Goal: Information Seeking & Learning: Learn about a topic

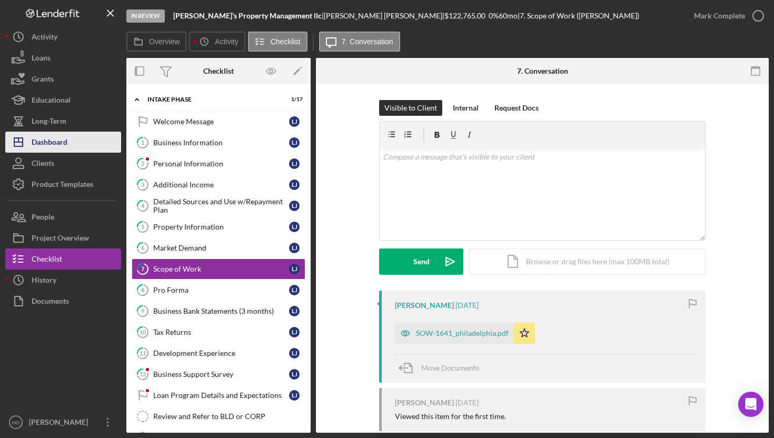
click at [81, 145] on button "Icon/Dashboard Dashboard" at bounding box center [63, 142] width 116 height 21
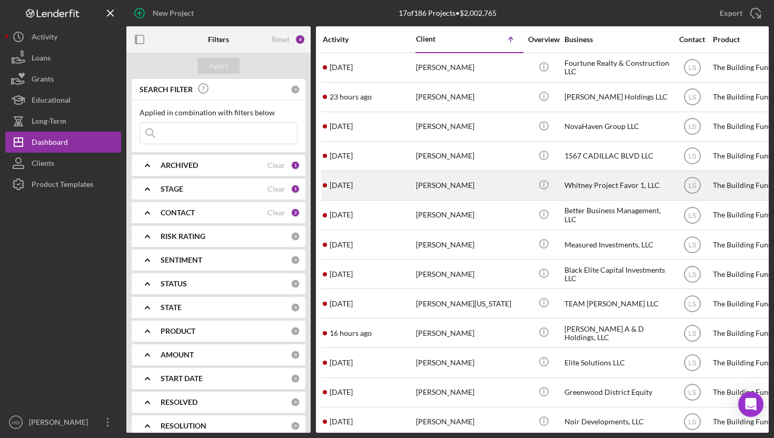
click at [475, 187] on div "[PERSON_NAME]" at bounding box center [468, 186] width 105 height 28
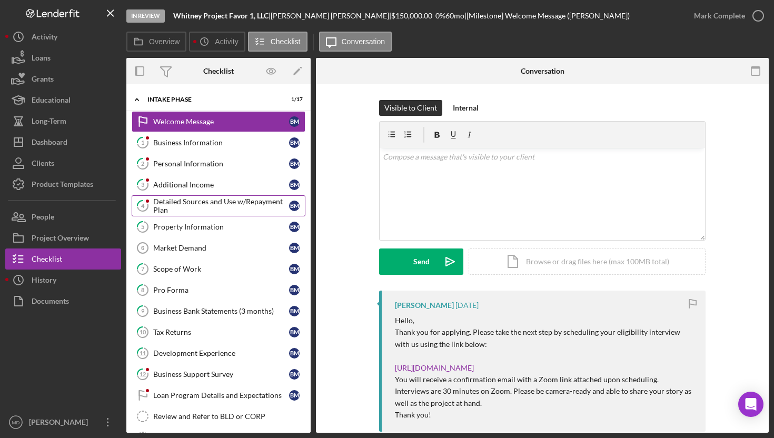
click at [217, 209] on div "Detailed Sources and Use w/Repayment Plan" at bounding box center [221, 206] width 136 height 17
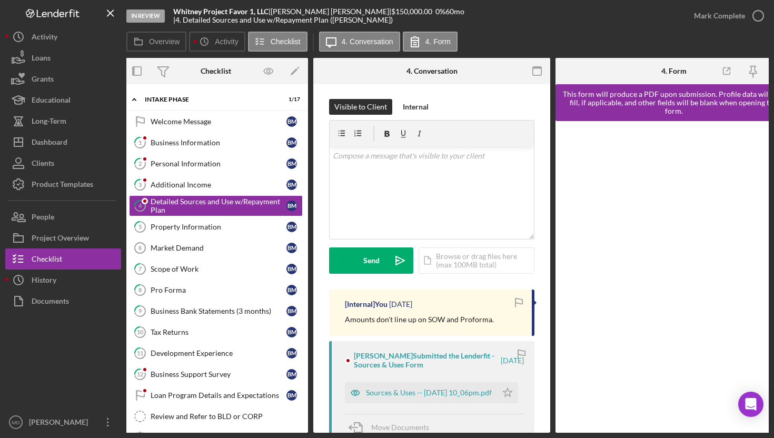
scroll to position [0, 26]
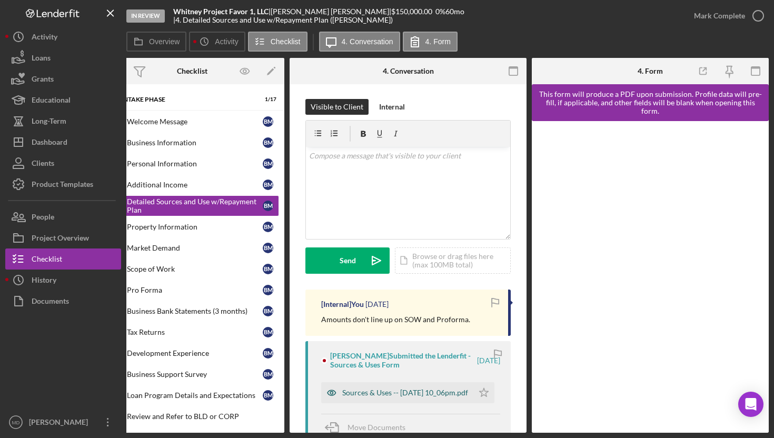
click at [404, 397] on div "Sources & Uses -- [DATE] 10_06pm.pdf" at bounding box center [405, 393] width 126 height 8
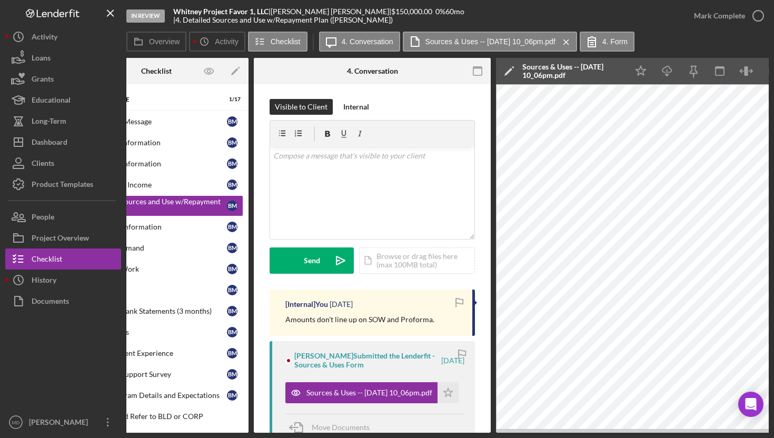
scroll to position [0, 36]
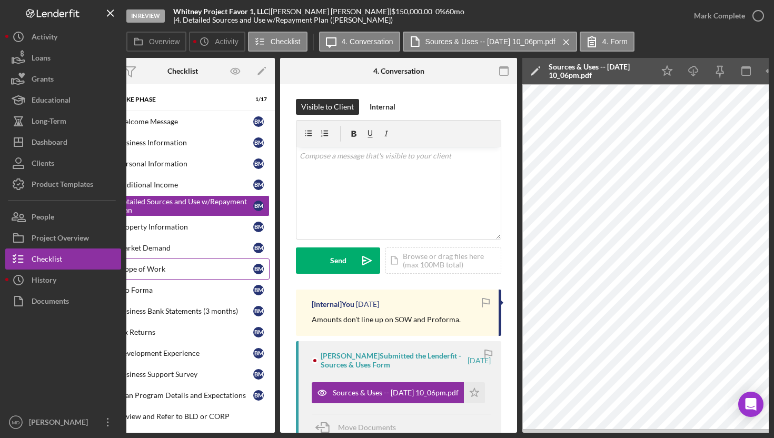
click at [198, 268] on div "Scope of Work" at bounding box center [185, 269] width 136 height 8
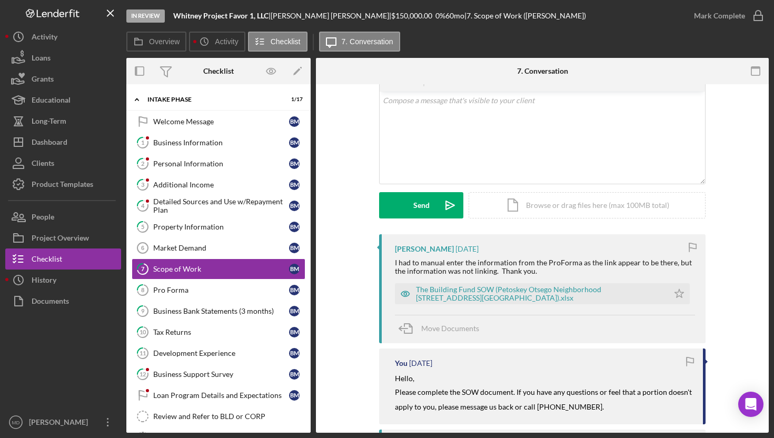
scroll to position [62, 0]
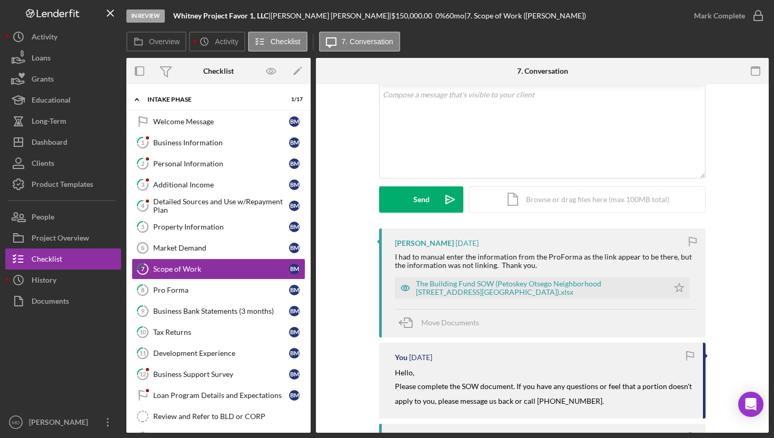
click at [439, 276] on div "The Building Fund SOW (Petoskey Otsego Neighborhood 4001 Whitney Street 0724202…" at bounding box center [545, 285] width 300 height 26
click at [439, 294] on div "The Building Fund SOW (Petoskey Otsego Neighborhood [STREET_ADDRESS][GEOGRAPHIC…" at bounding box center [540, 288] width 248 height 17
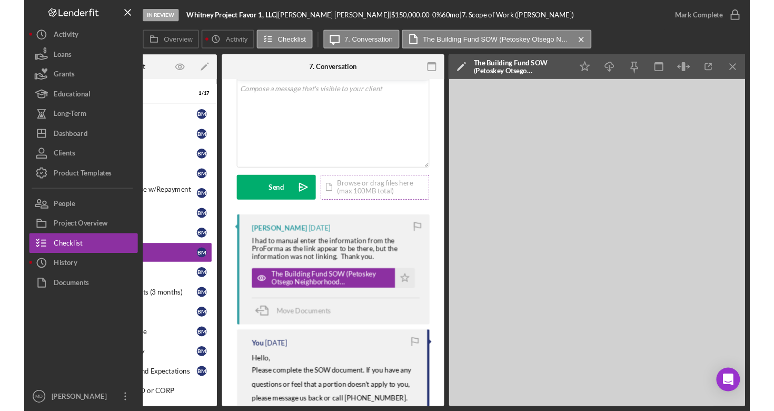
scroll to position [63, 0]
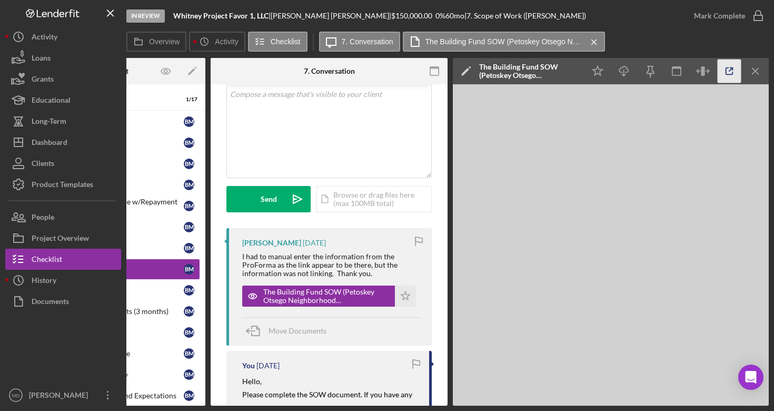
click at [729, 74] on icon "button" at bounding box center [729, 71] width 7 height 7
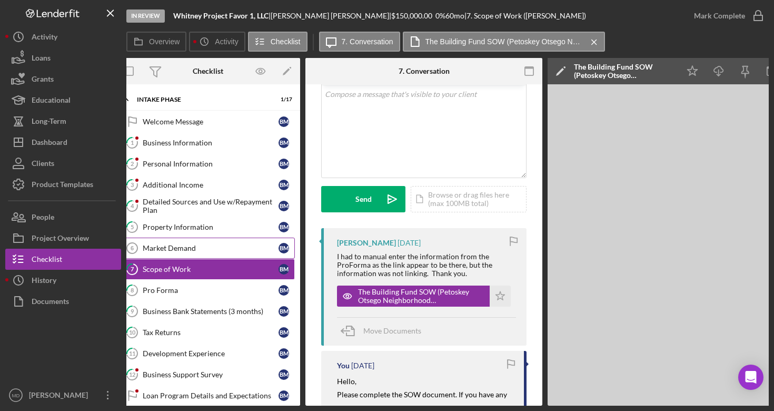
scroll to position [0, 0]
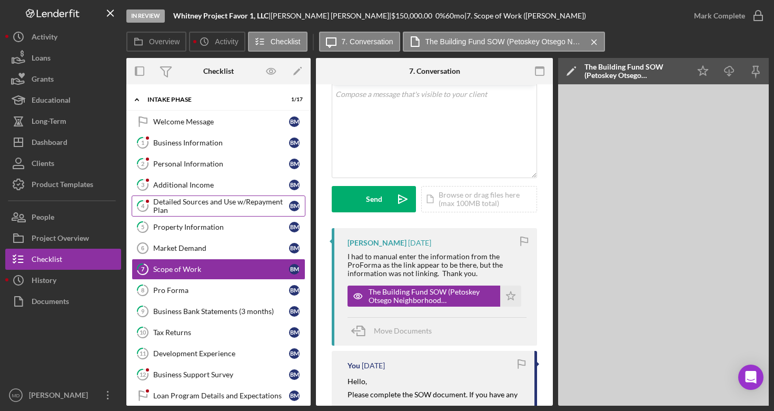
click at [191, 204] on div "Detailed Sources and Use w/Repayment Plan" at bounding box center [221, 206] width 136 height 17
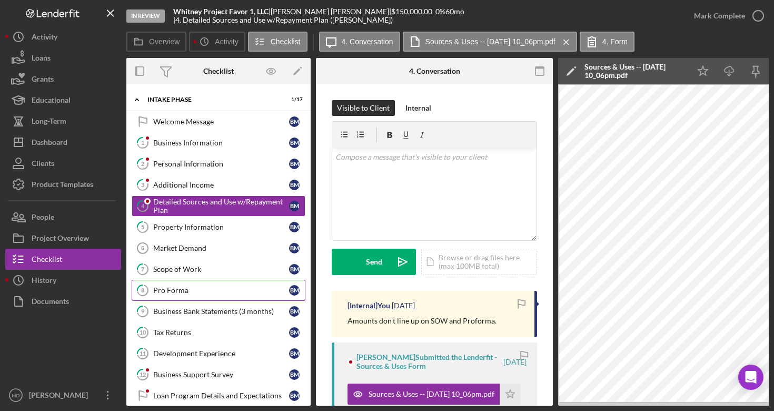
click at [261, 289] on div "Pro Forma" at bounding box center [221, 290] width 136 height 8
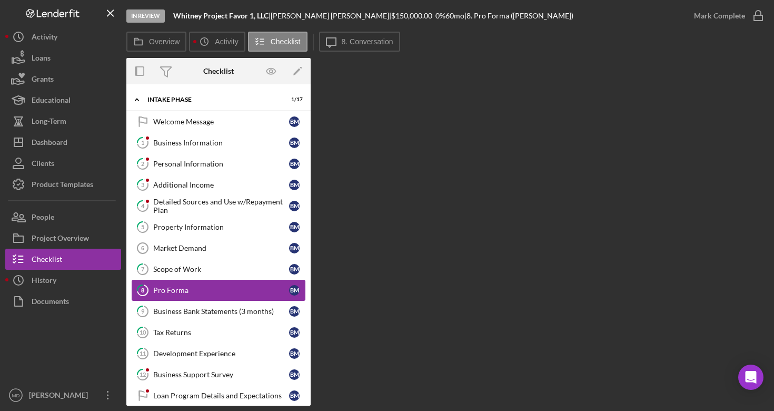
click at [256, 284] on link "8 Pro Forma B M" at bounding box center [219, 290] width 174 height 21
click at [254, 293] on div "Pro Forma" at bounding box center [221, 290] width 136 height 8
click at [254, 291] on div "Pro Forma" at bounding box center [221, 290] width 136 height 8
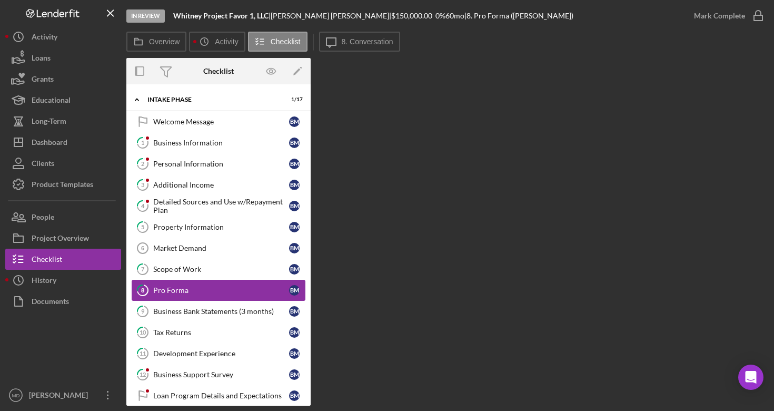
click at [254, 291] on div "Pro Forma" at bounding box center [221, 290] width 136 height 8
click at [244, 269] on div "Scope of Work" at bounding box center [221, 269] width 136 height 8
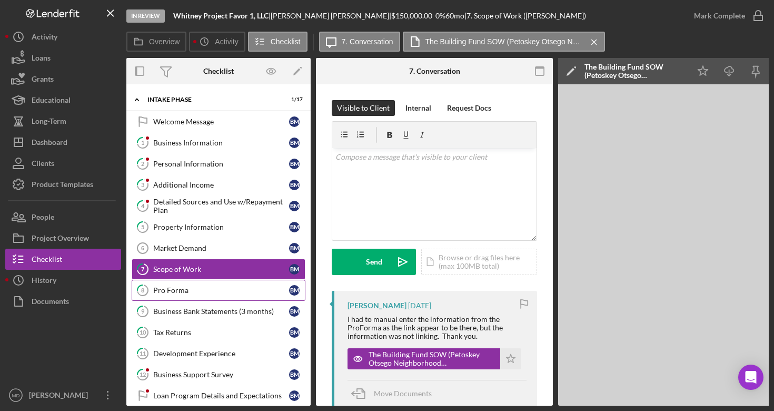
click at [241, 285] on link "8 Pro Forma B M" at bounding box center [219, 290] width 174 height 21
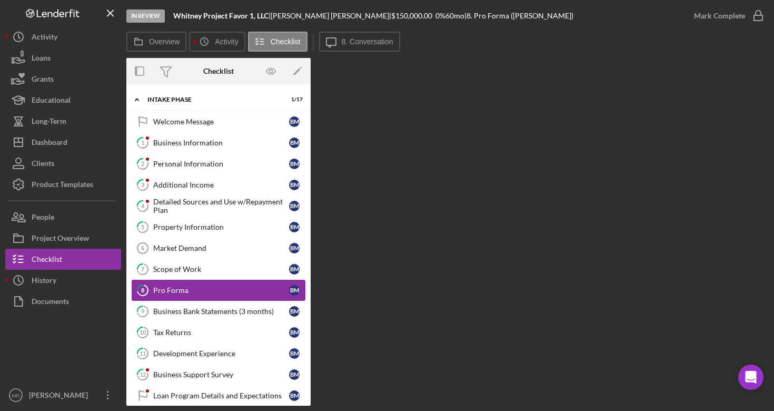
click at [233, 287] on div "Pro Forma" at bounding box center [221, 290] width 136 height 8
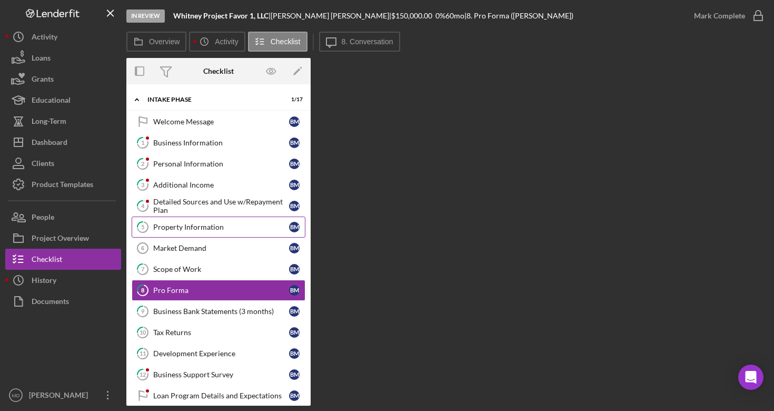
click at [215, 230] on div "Property Information" at bounding box center [221, 227] width 136 height 8
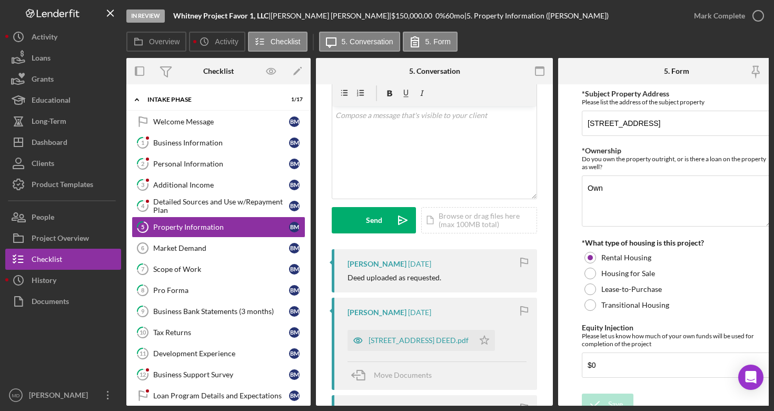
scroll to position [51, 0]
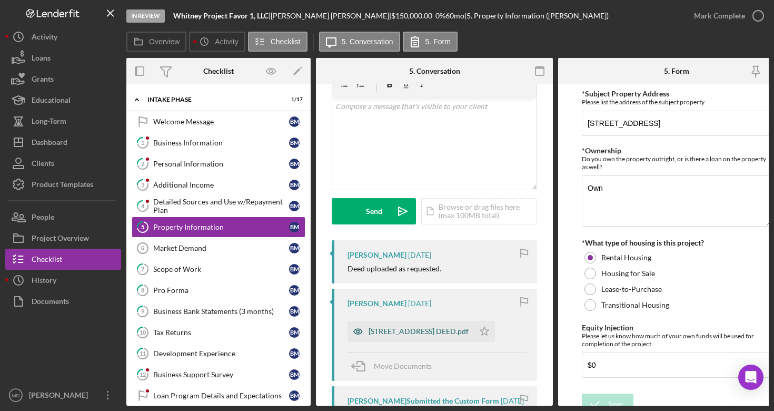
click at [445, 322] on div "[STREET_ADDRESS] DEED.pdf" at bounding box center [411, 331] width 126 height 21
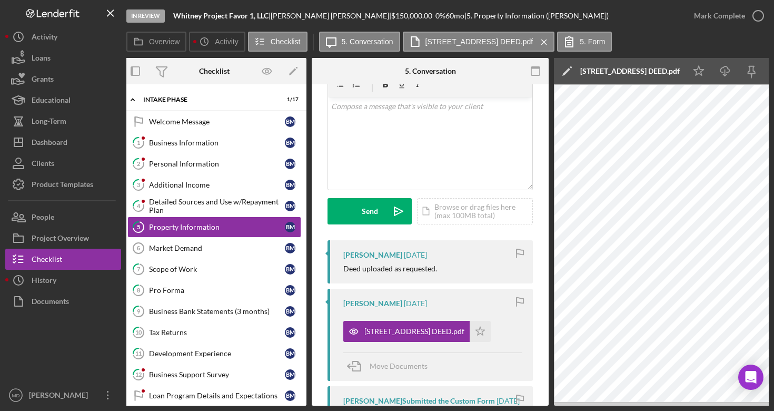
scroll to position [0, 0]
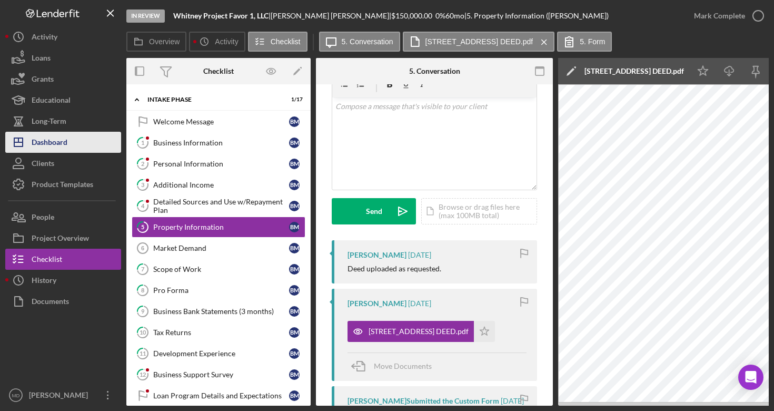
click at [91, 143] on button "Icon/Dashboard Dashboard" at bounding box center [63, 142] width 116 height 21
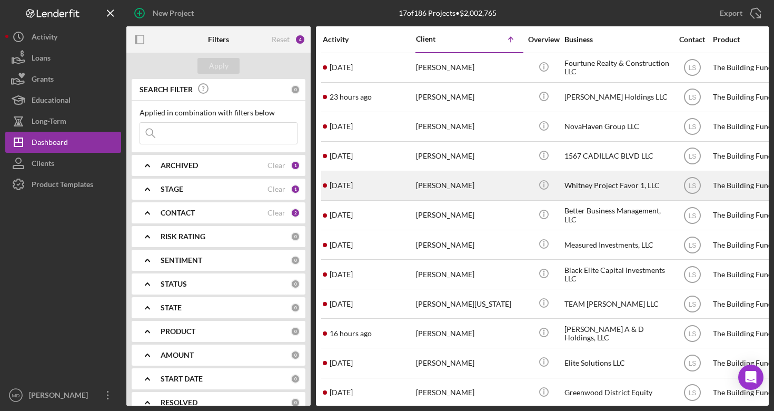
click at [468, 190] on div "[PERSON_NAME]" at bounding box center [468, 186] width 105 height 28
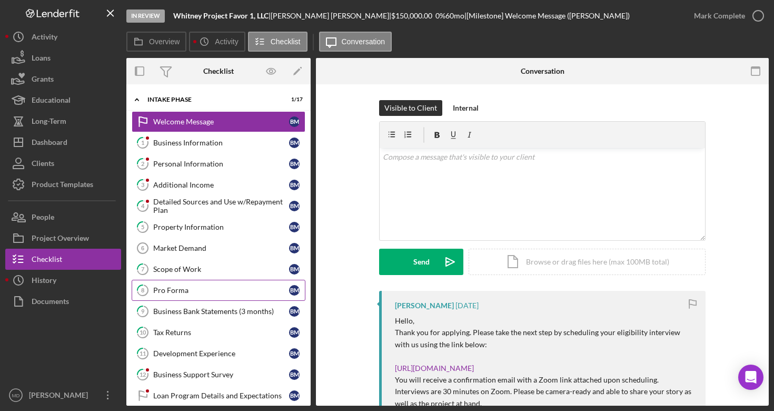
click at [174, 287] on div "Pro Forma" at bounding box center [221, 290] width 136 height 8
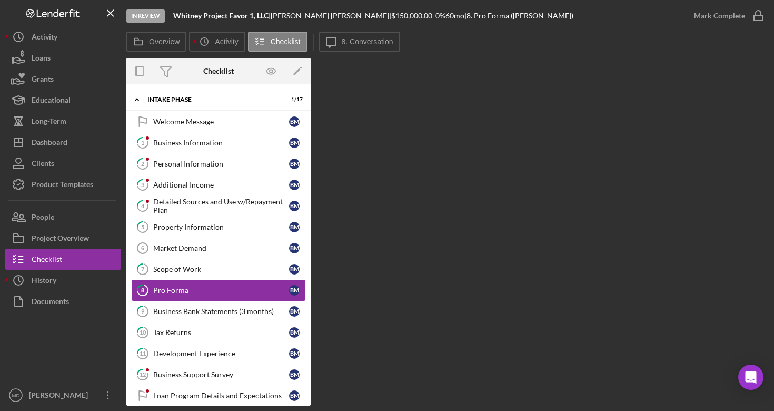
drag, startPoint x: 269, startPoint y: 291, endPoint x: 254, endPoint y: 294, distance: 14.7
click at [254, 294] on link "8 Pro Forma B M" at bounding box center [219, 290] width 174 height 21
click at [252, 273] on div "Scope of Work" at bounding box center [221, 269] width 136 height 8
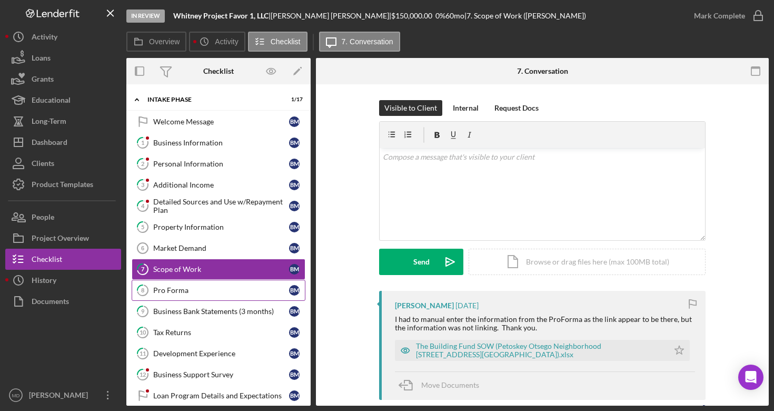
click at [214, 292] on div "Pro Forma" at bounding box center [221, 290] width 136 height 8
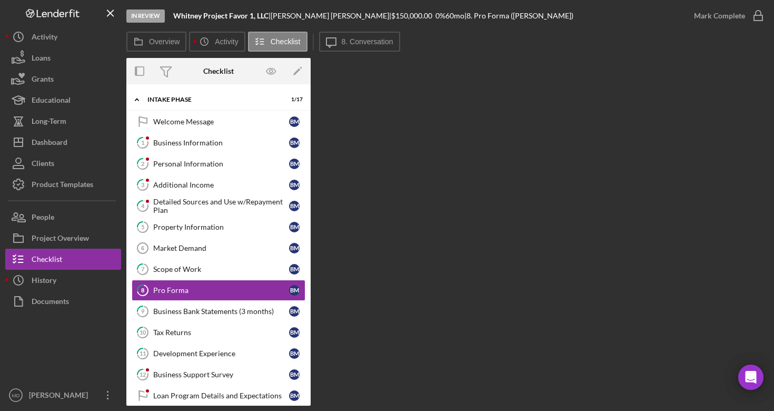
scroll to position [45, 0]
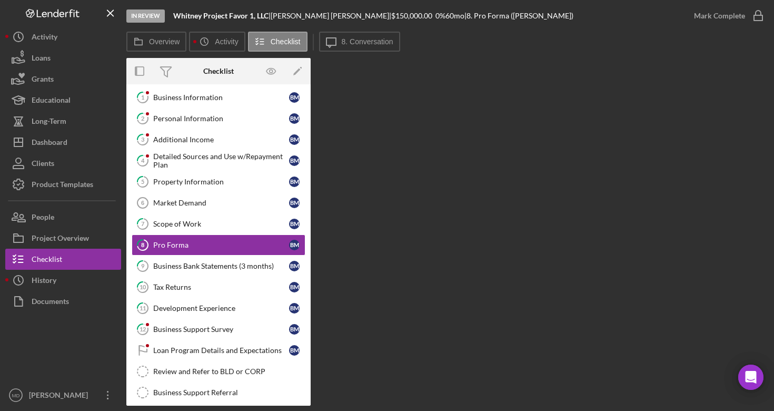
click at [461, 186] on div "Overview Internal Workflow Stage In Review Icon/Dropdown Arrow Archive (can una…" at bounding box center [447, 232] width 643 height 348
click at [359, 36] on button "Icon/Message 8. Conversation" at bounding box center [359, 42] width 81 height 20
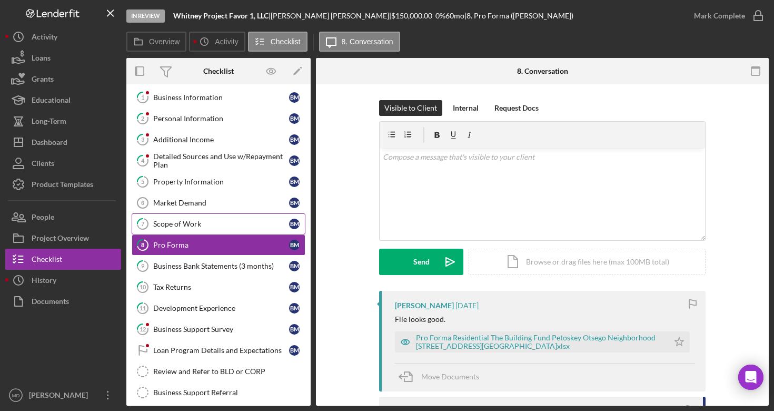
click at [249, 227] on div "Scope of Work" at bounding box center [221, 224] width 136 height 8
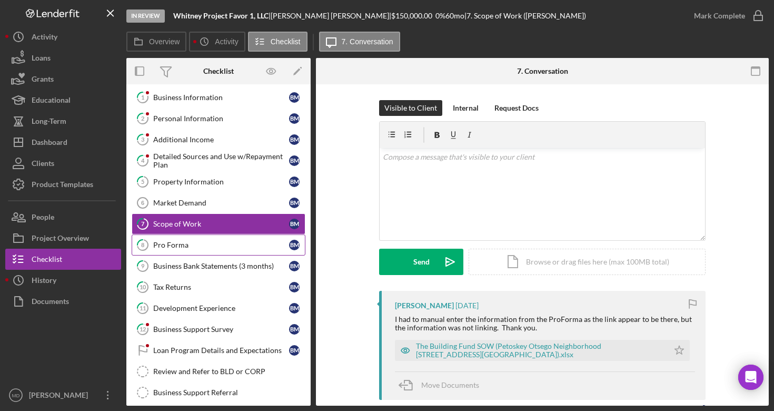
click at [241, 244] on div "Pro Forma" at bounding box center [221, 245] width 136 height 8
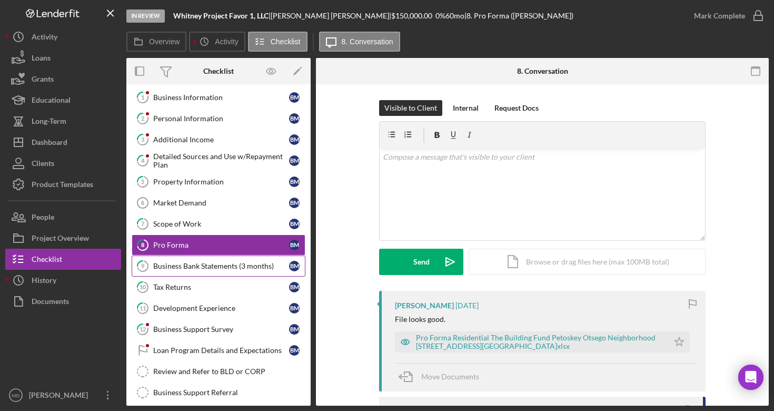
click at [249, 268] on div "Business Bank Statements (3 months)" at bounding box center [221, 266] width 136 height 8
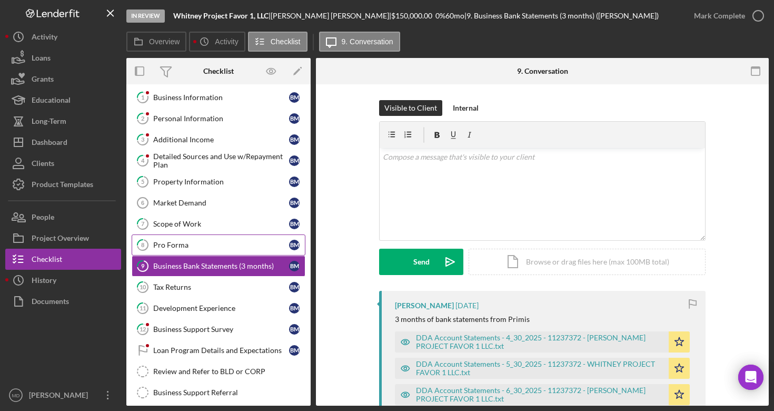
click at [248, 251] on link "8 Pro Forma B M" at bounding box center [219, 244] width 174 height 21
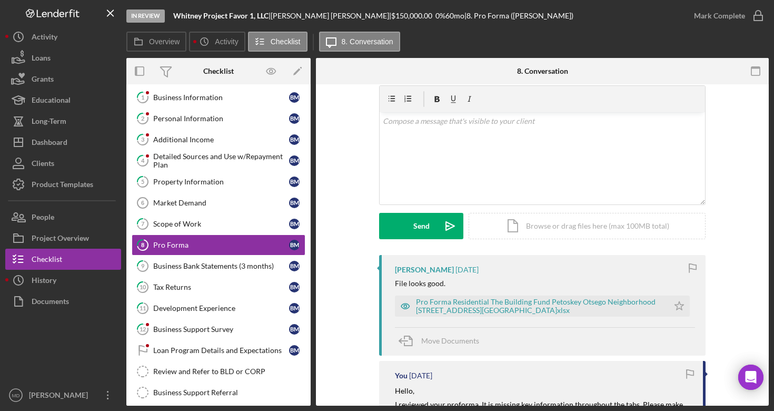
scroll to position [41, 0]
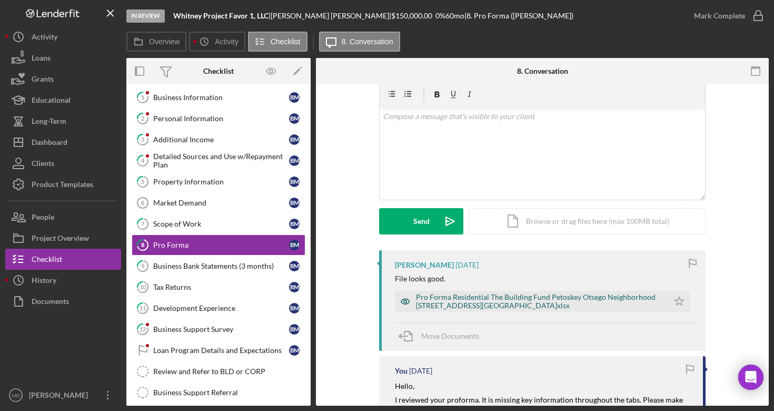
click at [467, 303] on div "Pro Forma Residential The Building Fund Petoskey Otsego Neighborhood [STREET_AD…" at bounding box center [540, 301] width 248 height 17
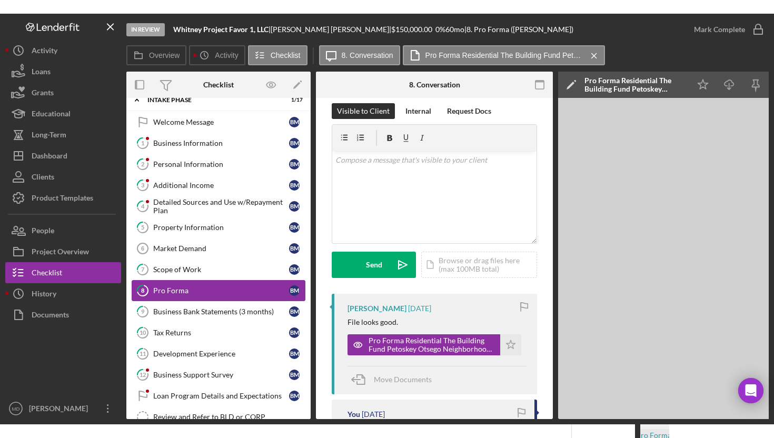
scroll to position [0, 0]
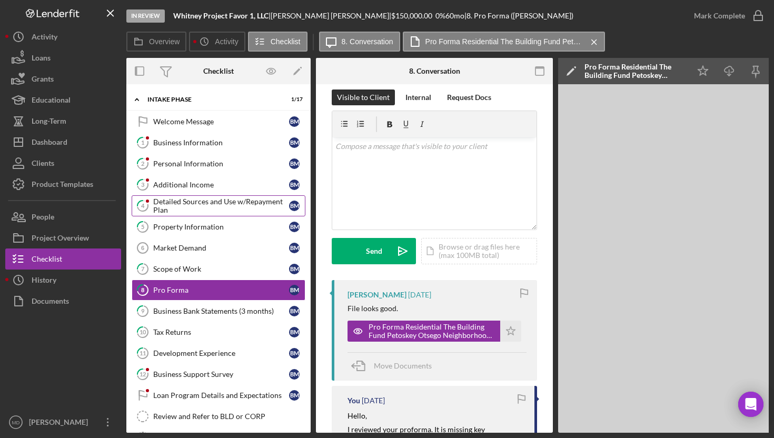
click at [206, 205] on div "Detailed Sources and Use w/Repayment Plan" at bounding box center [221, 206] width 136 height 17
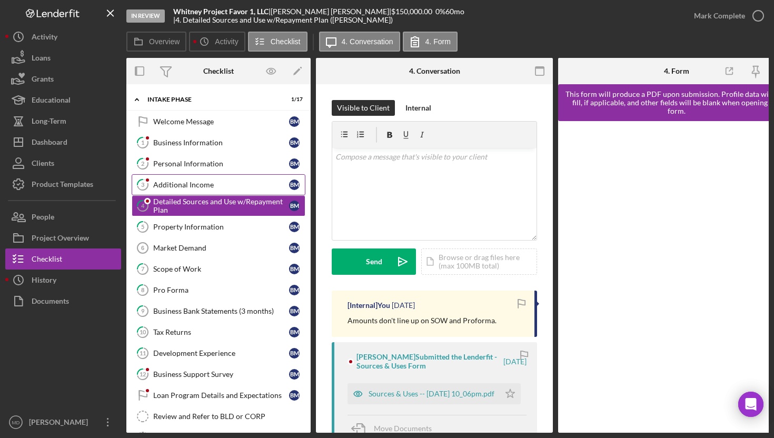
click at [233, 187] on div "Additional Income" at bounding box center [221, 185] width 136 height 8
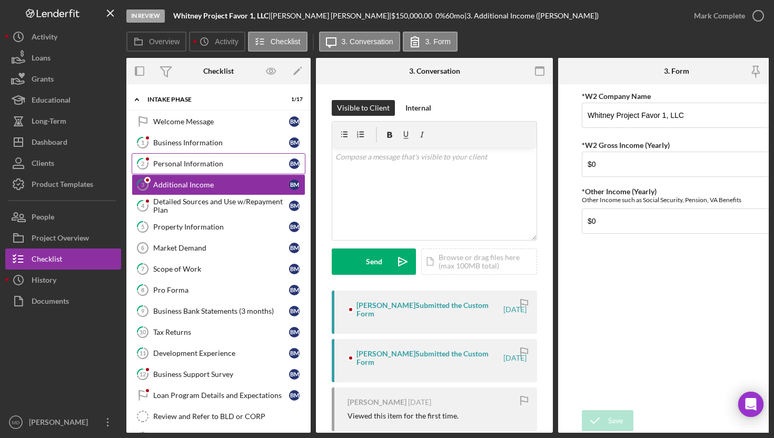
click at [198, 172] on link "2 Personal Information B M" at bounding box center [219, 163] width 174 height 21
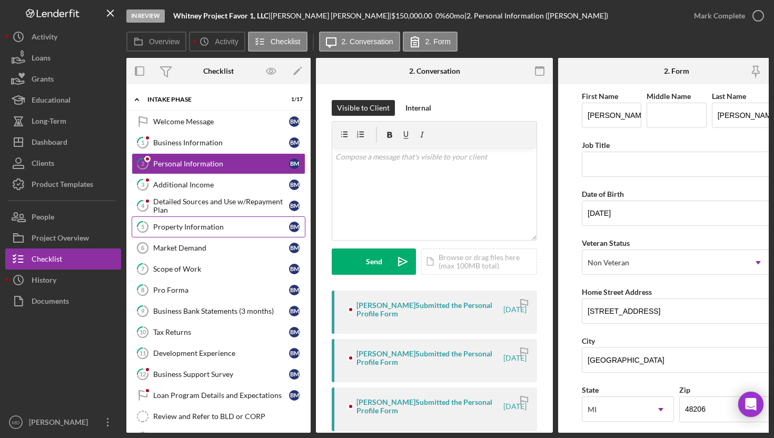
click at [201, 232] on link "5 Property Information B M" at bounding box center [219, 227] width 174 height 21
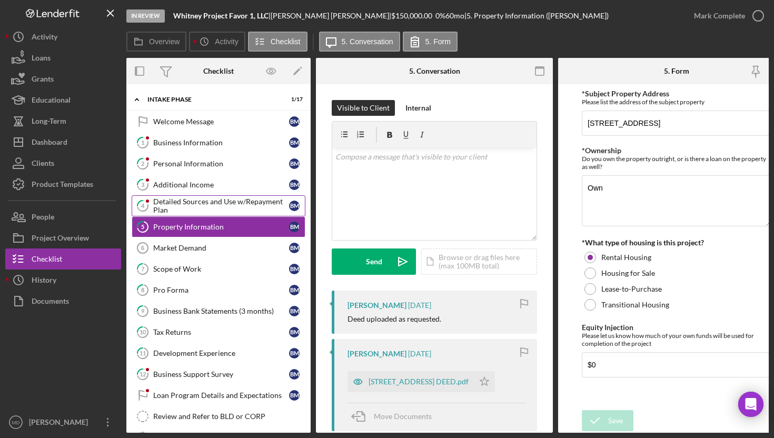
click at [202, 204] on div "Detailed Sources and Use w/Repayment Plan" at bounding box center [221, 206] width 136 height 17
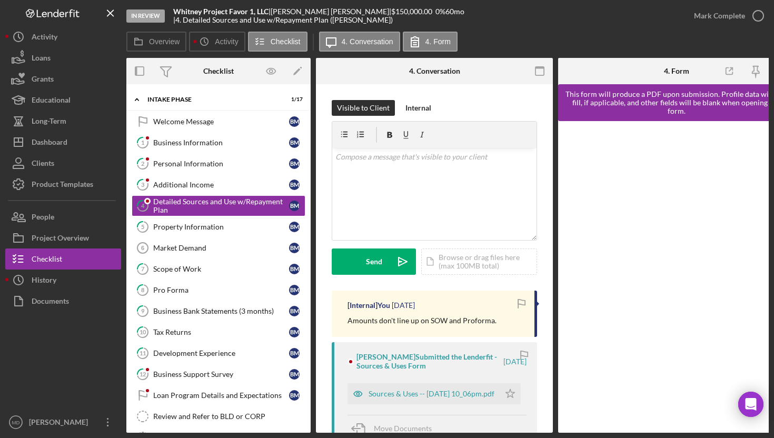
scroll to position [0, 26]
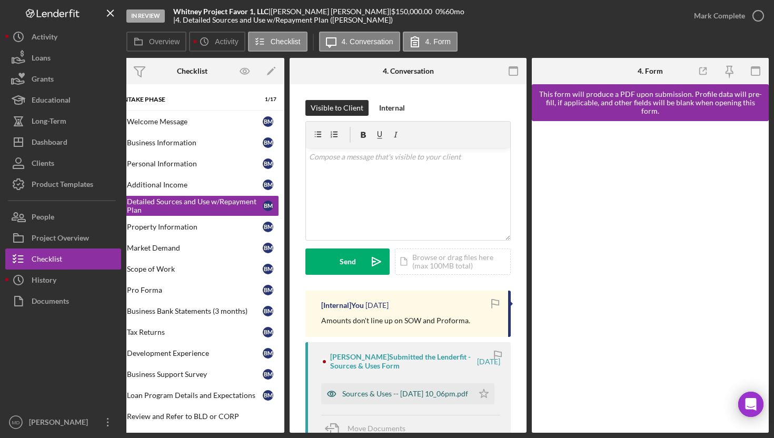
click at [408, 398] on div "Sources & Uses -- [DATE] 10_06pm.pdf" at bounding box center [405, 394] width 126 height 8
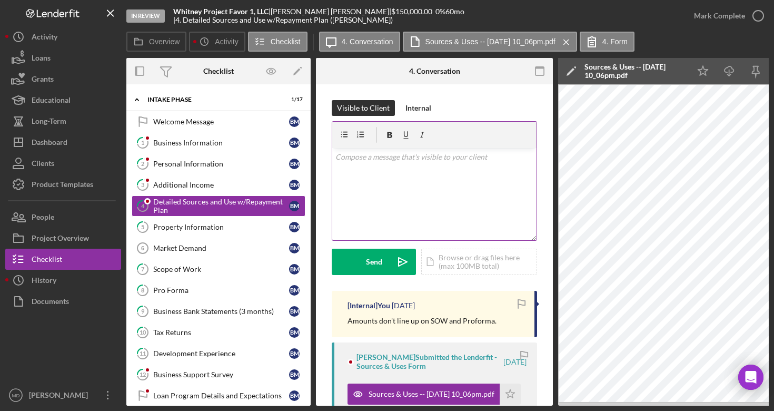
scroll to position [0, 33]
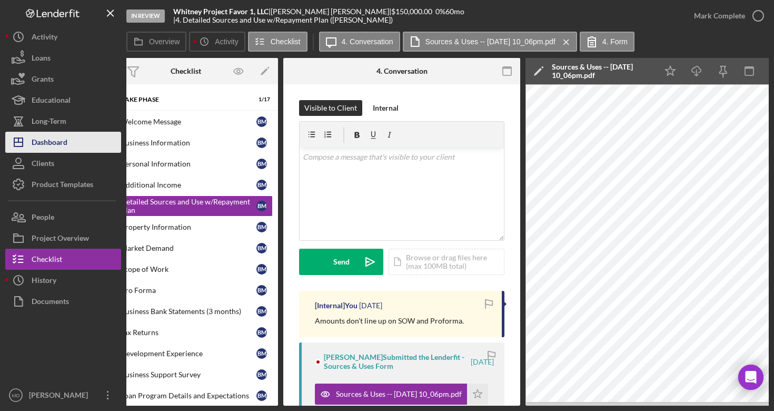
click at [60, 140] on div "Dashboard" at bounding box center [50, 144] width 36 height 24
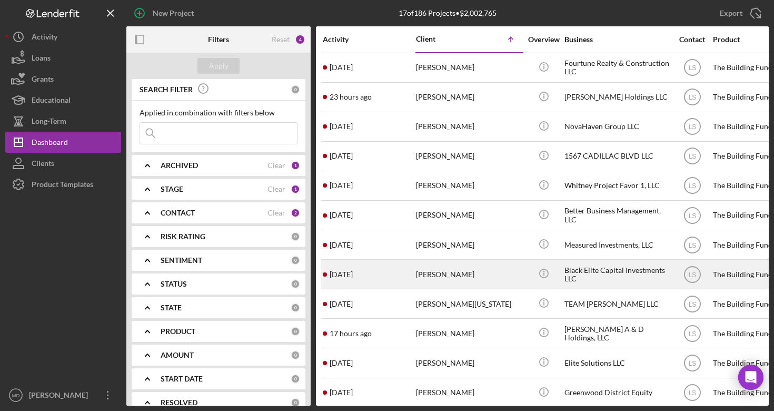
scroll to position [150, 0]
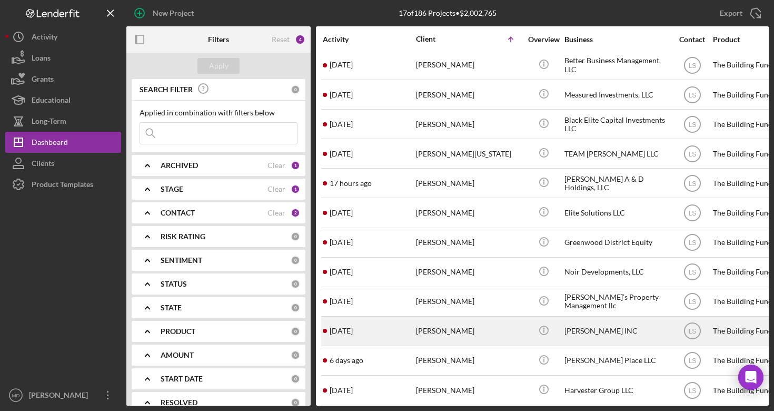
click at [414, 327] on div "[DATE] [PERSON_NAME]" at bounding box center [369, 331] width 92 height 28
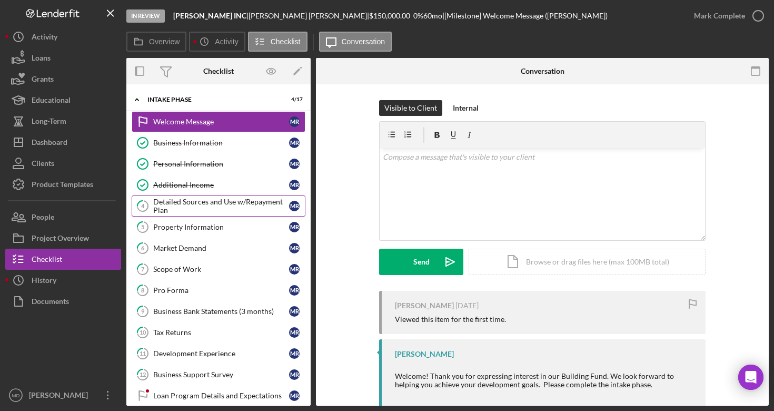
click at [196, 210] on div "Detailed Sources and Use w/Repayment Plan" at bounding box center [221, 206] width 136 height 17
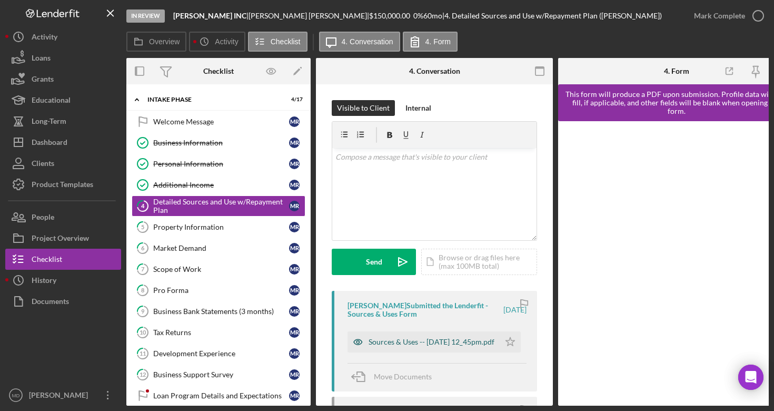
click at [421, 346] on div "Sources & Uses -- [DATE] 12_45pm.pdf" at bounding box center [432, 342] width 126 height 8
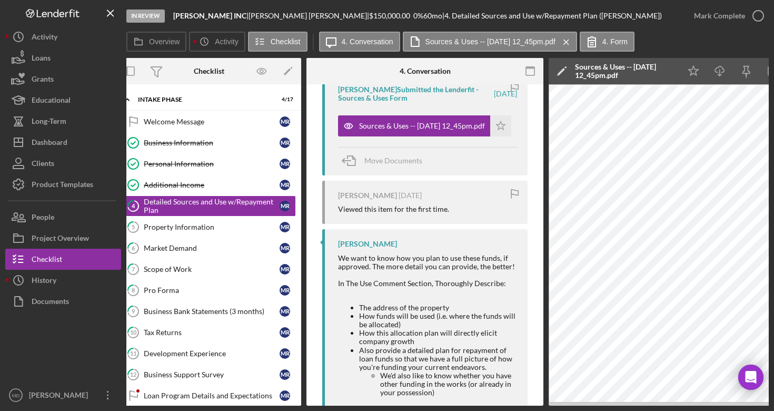
scroll to position [233, 0]
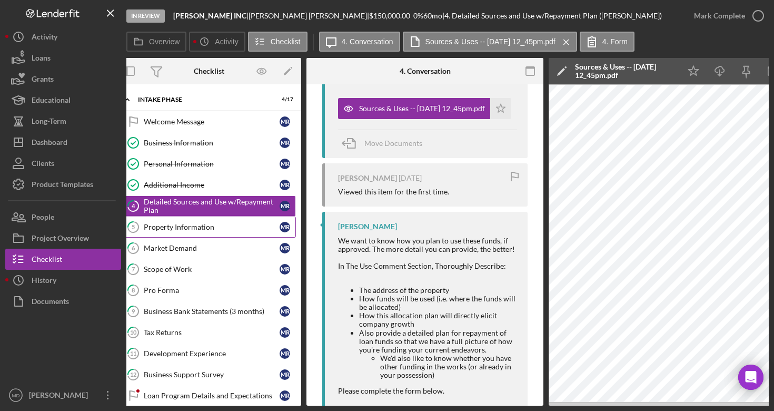
click at [222, 233] on link "5 Property Information M R" at bounding box center [209, 227] width 174 height 21
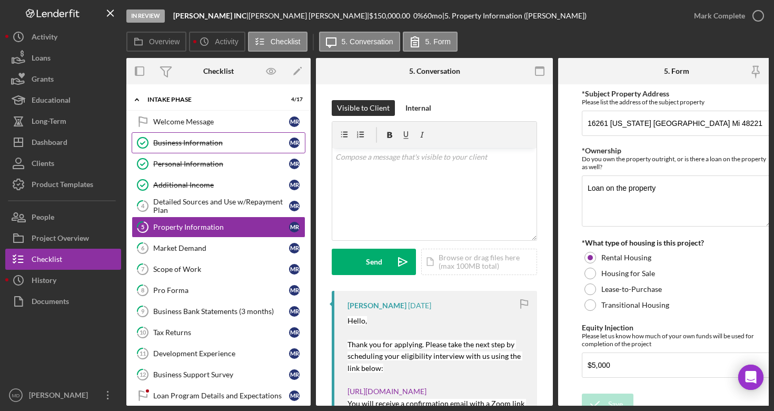
click at [243, 139] on div "Business Information" at bounding box center [221, 143] width 136 height 8
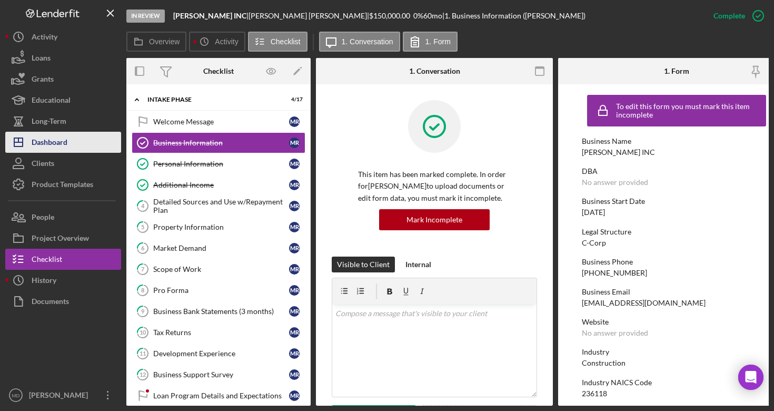
click at [82, 149] on button "Icon/Dashboard Dashboard" at bounding box center [63, 142] width 116 height 21
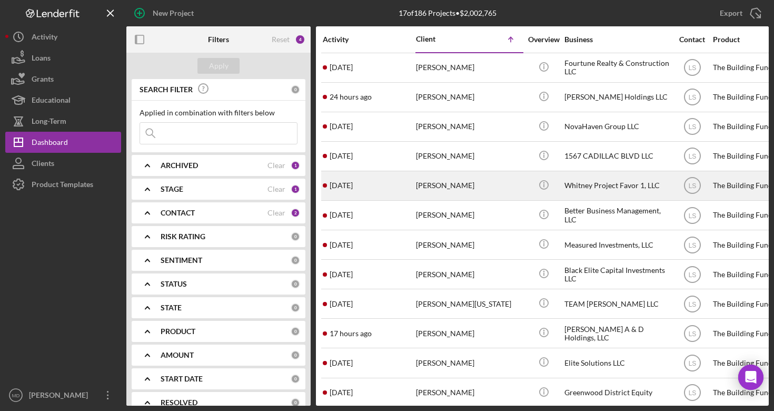
click at [446, 191] on div "[PERSON_NAME]" at bounding box center [468, 186] width 105 height 28
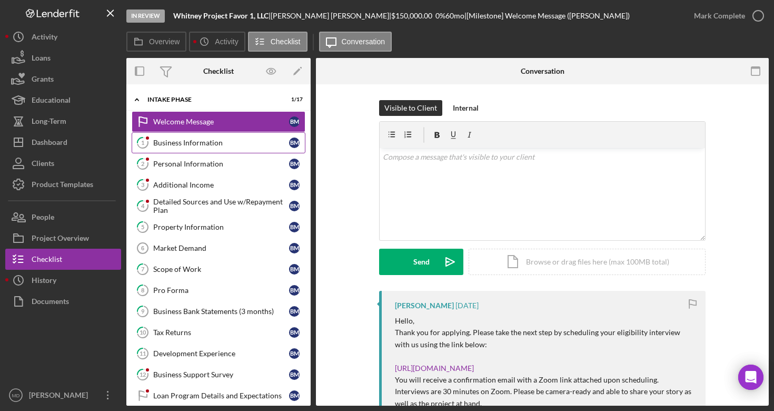
click at [210, 144] on div "Business Information" at bounding box center [221, 143] width 136 height 8
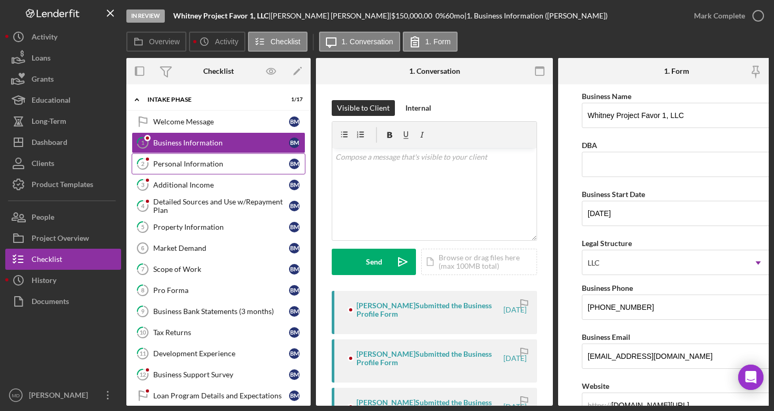
click at [234, 164] on div "Personal Information" at bounding box center [221, 164] width 136 height 8
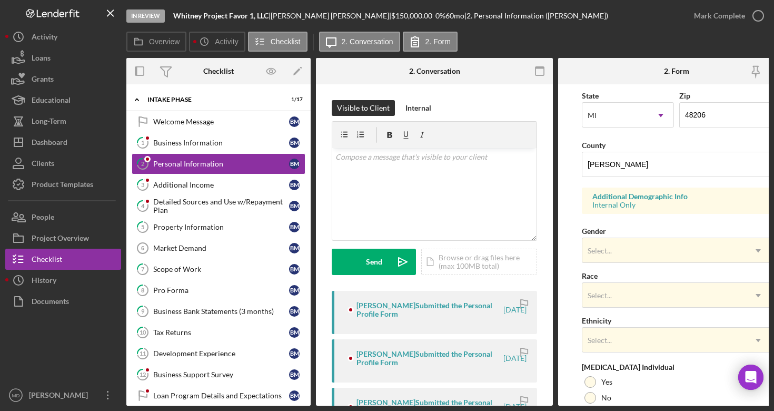
scroll to position [318, 0]
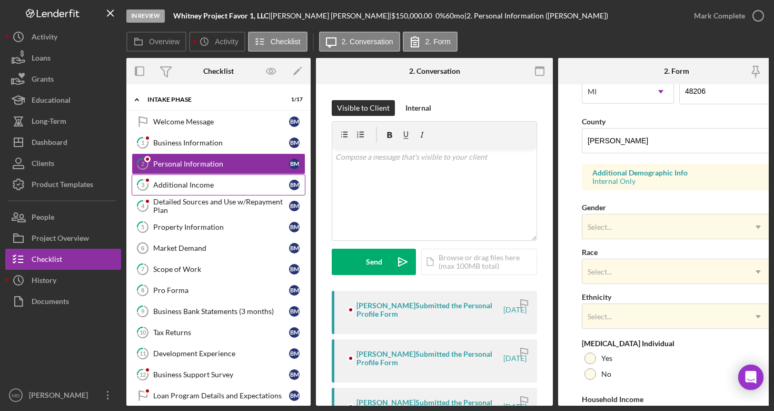
click at [242, 182] on div "Additional Income" at bounding box center [221, 185] width 136 height 8
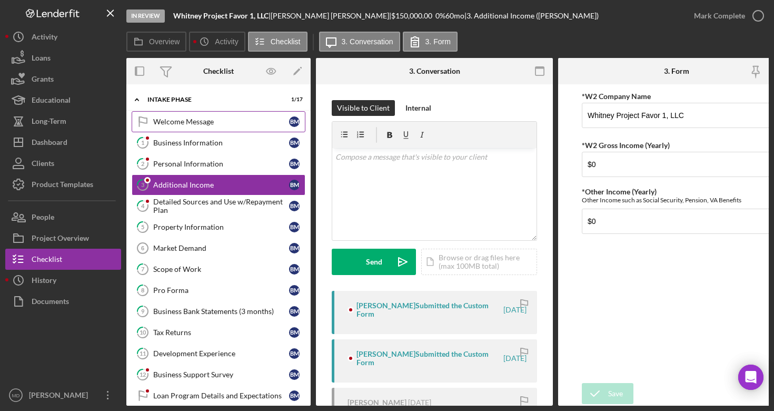
click at [185, 127] on link "Welcome Message Welcome Message B M" at bounding box center [219, 121] width 174 height 21
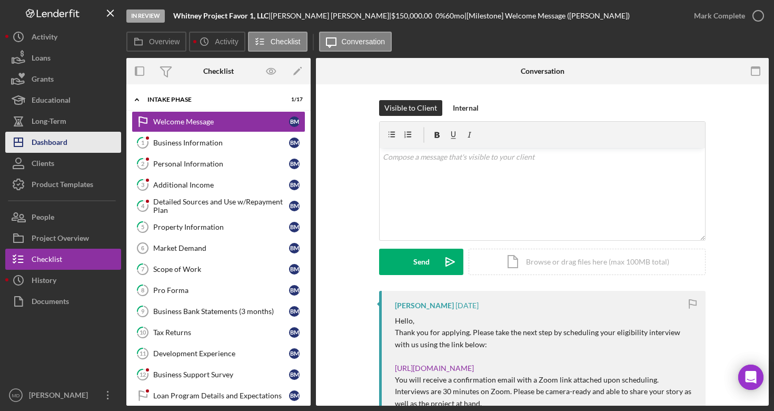
click at [65, 143] on div "Dashboard" at bounding box center [50, 144] width 36 height 24
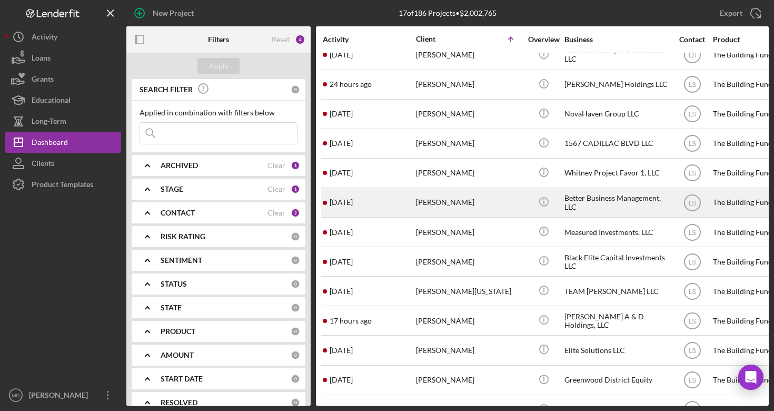
scroll to position [11, 0]
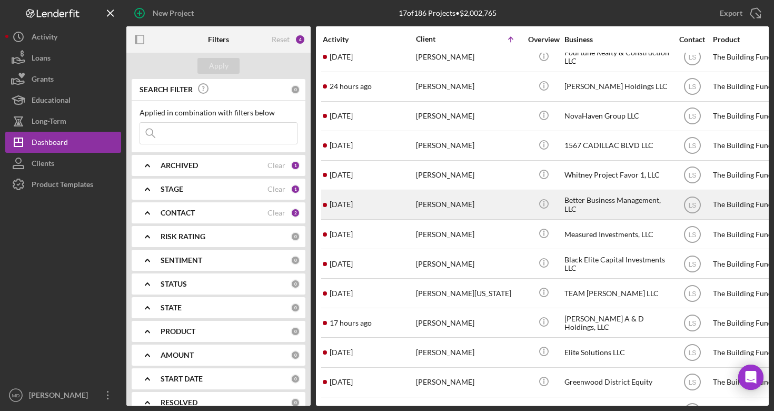
click at [463, 203] on div "[PERSON_NAME]" at bounding box center [468, 205] width 105 height 28
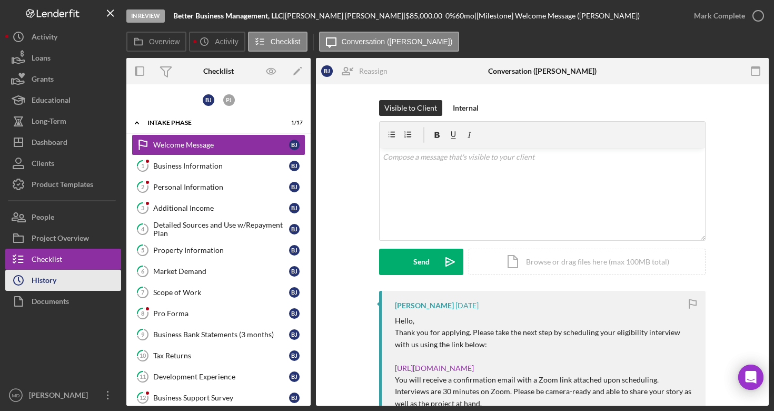
click at [68, 279] on button "Icon/History History" at bounding box center [63, 280] width 116 height 21
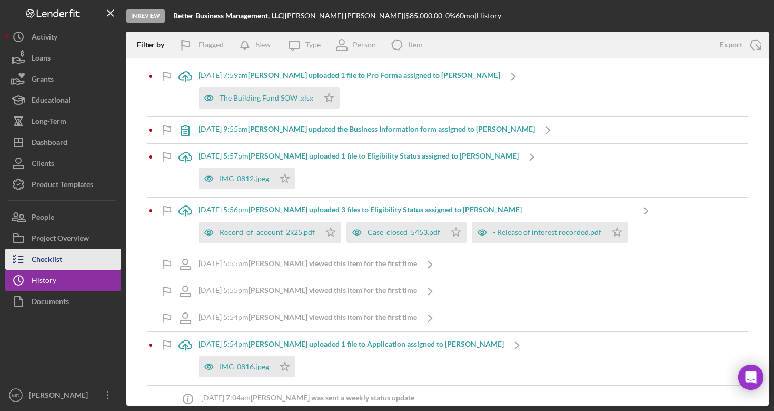
click at [50, 257] on div "Checklist" at bounding box center [47, 261] width 31 height 24
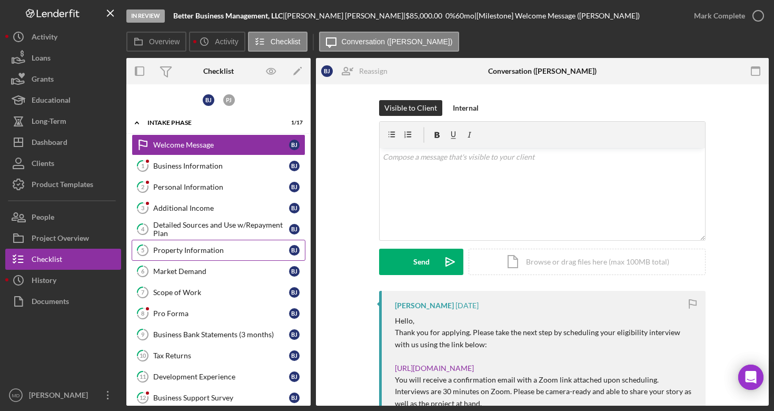
click at [205, 255] on link "5 Property Information [PERSON_NAME]" at bounding box center [219, 250] width 174 height 21
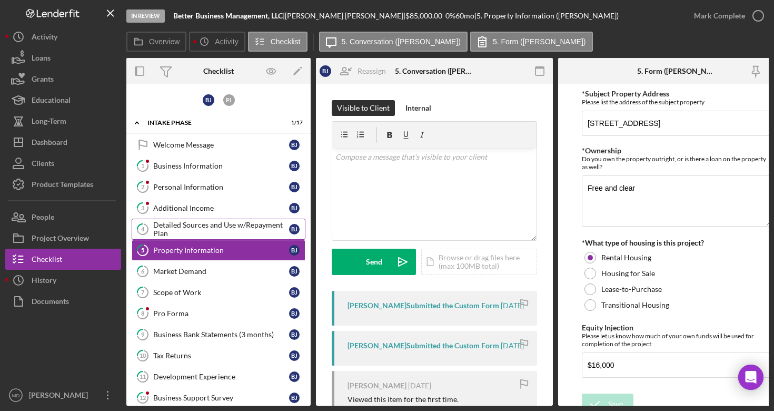
click at [209, 231] on div "Detailed Sources and Use w/Repayment Plan" at bounding box center [221, 229] width 136 height 17
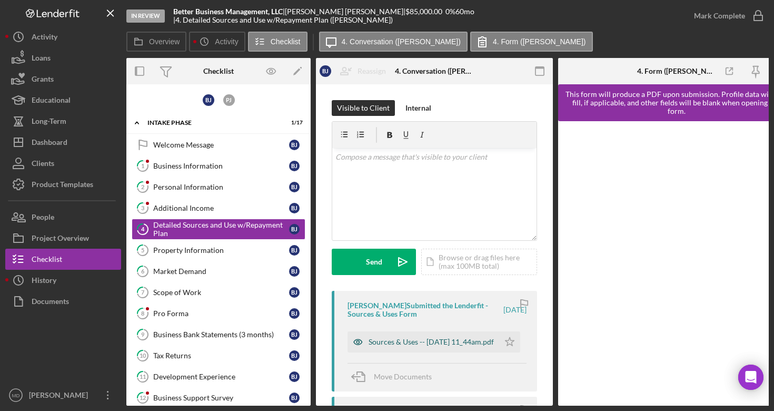
click at [370, 338] on div "Sources & Uses -- [DATE] 11_44am.pdf" at bounding box center [431, 342] width 125 height 8
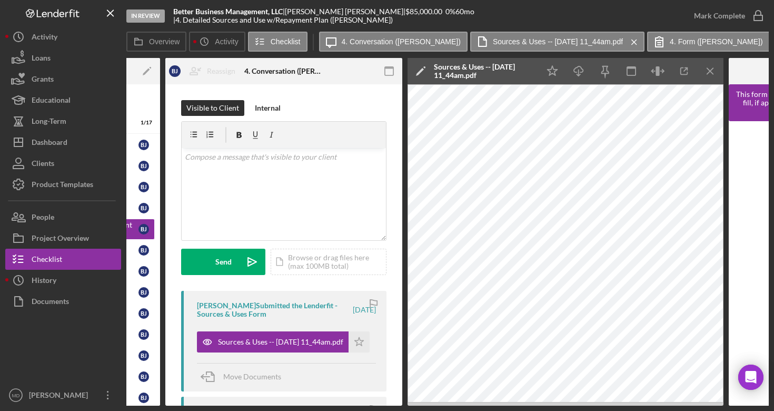
scroll to position [0, 152]
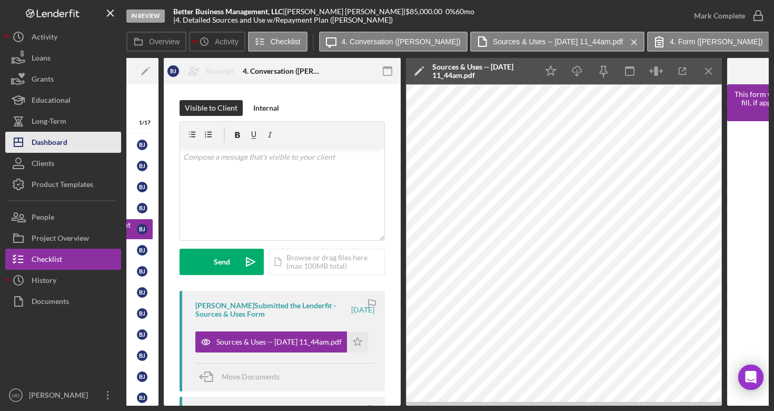
click at [74, 147] on button "Icon/Dashboard Dashboard" at bounding box center [63, 142] width 116 height 21
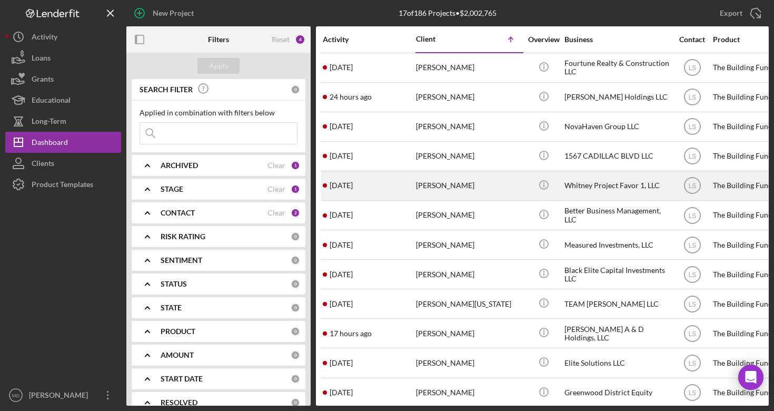
click at [455, 186] on div "[PERSON_NAME]" at bounding box center [468, 186] width 105 height 28
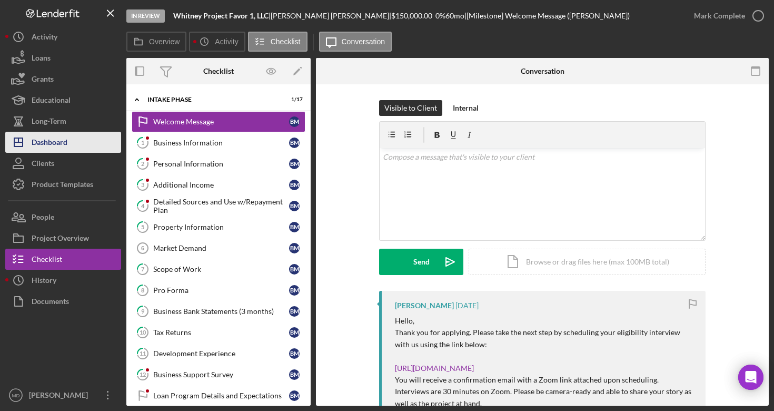
click at [99, 145] on button "Icon/Dashboard Dashboard" at bounding box center [63, 142] width 116 height 21
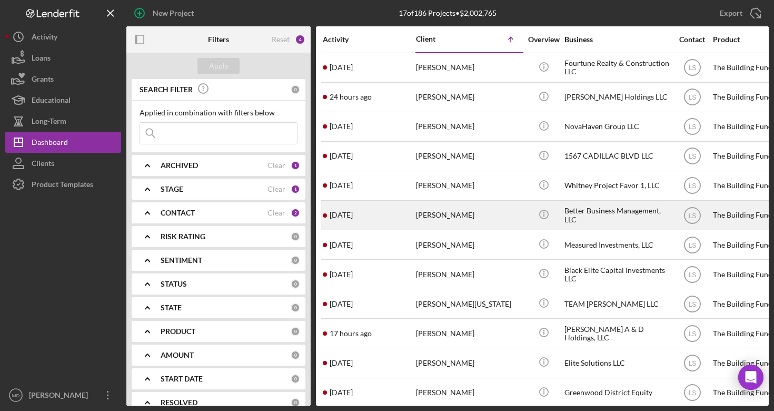
click at [421, 217] on div "[PERSON_NAME]" at bounding box center [468, 215] width 105 height 28
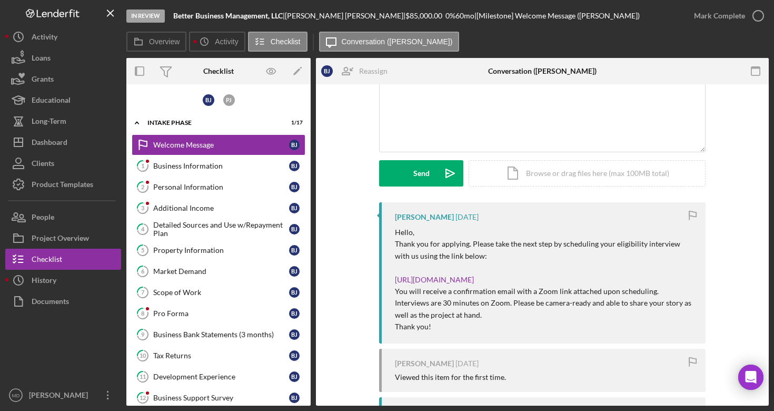
scroll to position [91, 0]
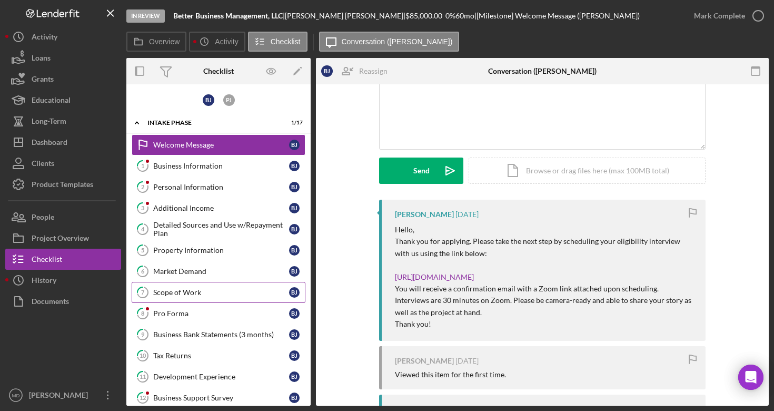
click at [204, 296] on div "Scope of Work" at bounding box center [221, 292] width 136 height 8
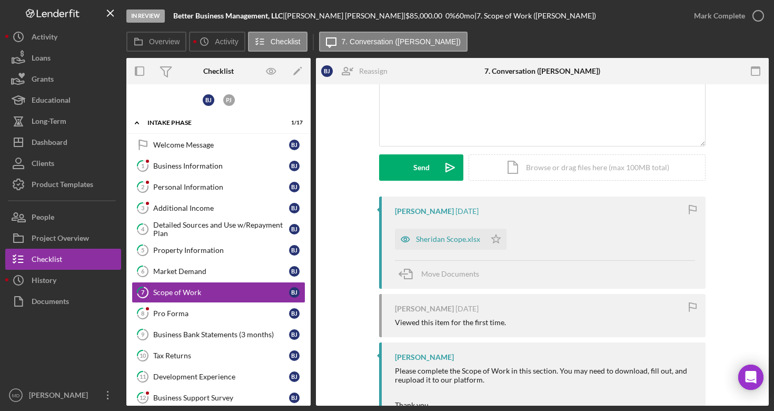
scroll to position [102, 0]
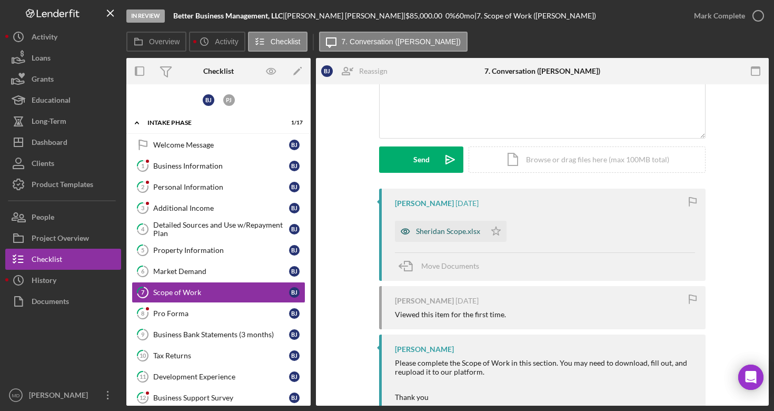
click at [452, 236] on div "Sheridan Scope.xlsx" at bounding box center [440, 231] width 91 height 21
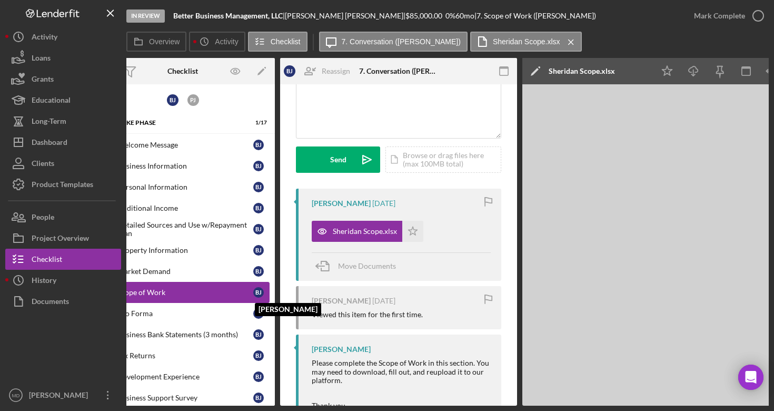
scroll to position [0, 6]
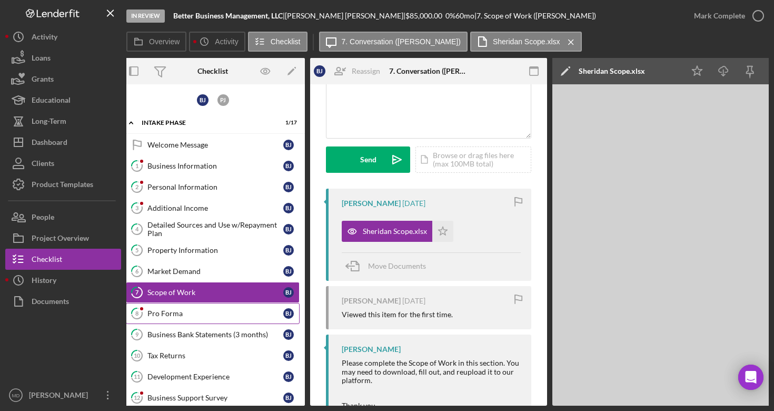
click at [188, 308] on link "8 Pro Forma [PERSON_NAME]" at bounding box center [213, 313] width 174 height 21
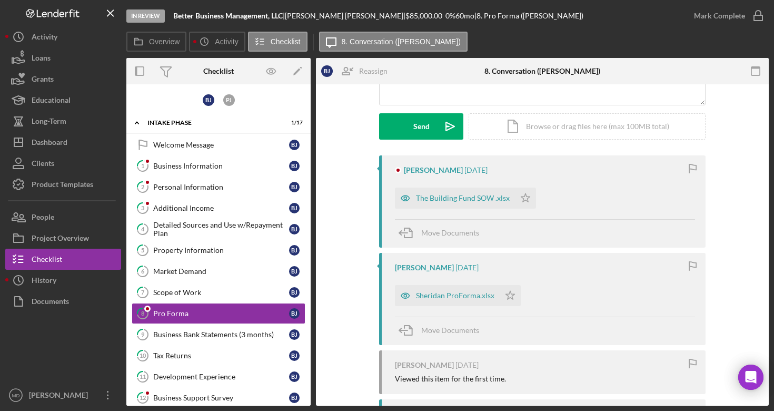
scroll to position [135, 0]
click at [451, 207] on div "The Building Fund SOW .xlsx" at bounding box center [455, 198] width 120 height 21
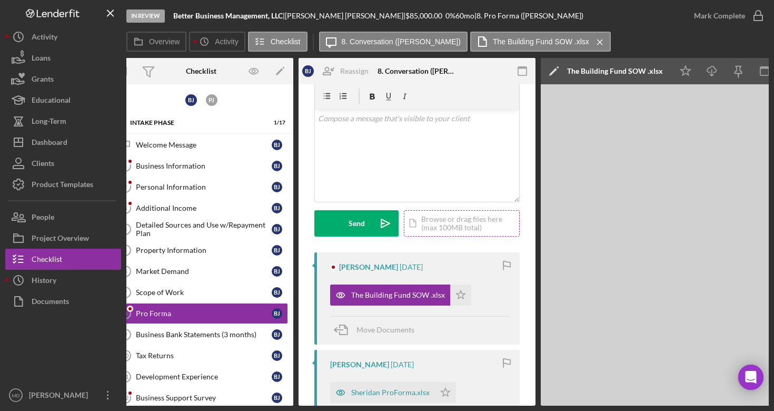
scroll to position [0, 0]
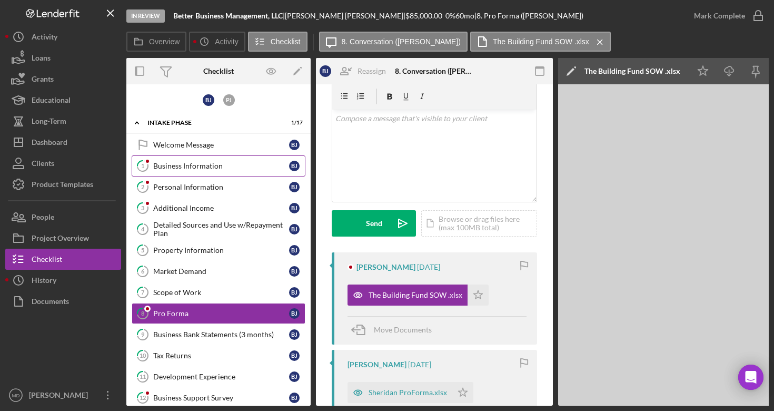
click at [213, 160] on link "1 Business Information [PERSON_NAME]" at bounding box center [219, 165] width 174 height 21
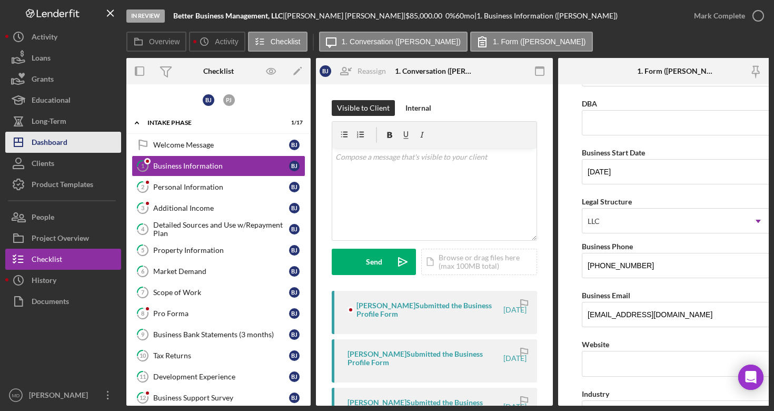
click at [65, 151] on div "Dashboard" at bounding box center [50, 144] width 36 height 24
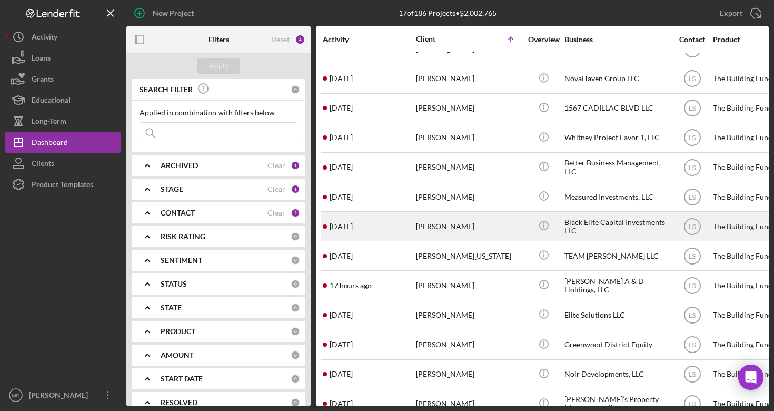
scroll to position [38, 0]
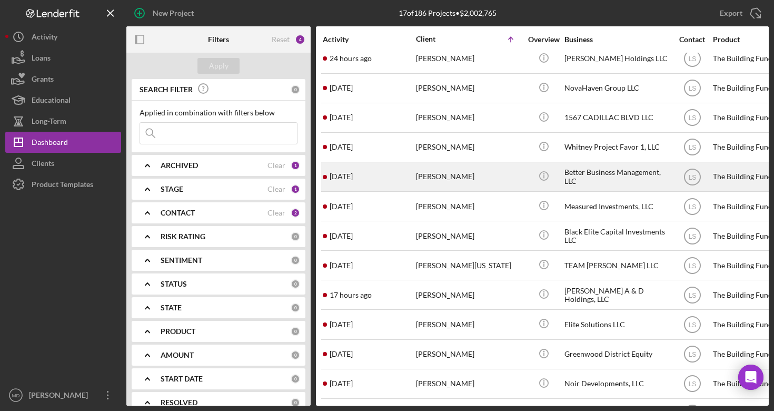
click at [454, 173] on div "[PERSON_NAME]" at bounding box center [468, 177] width 105 height 28
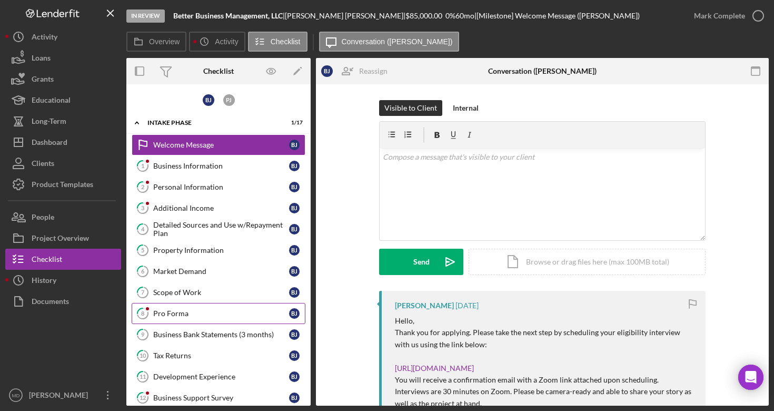
click at [181, 311] on div "Pro Forma" at bounding box center [221, 313] width 136 height 8
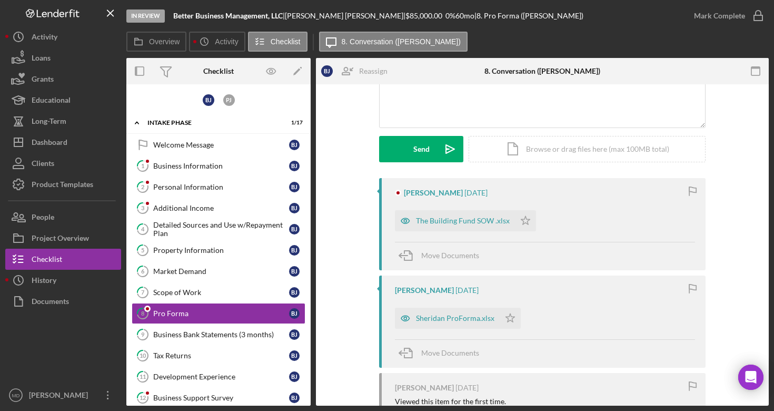
scroll to position [126, 0]
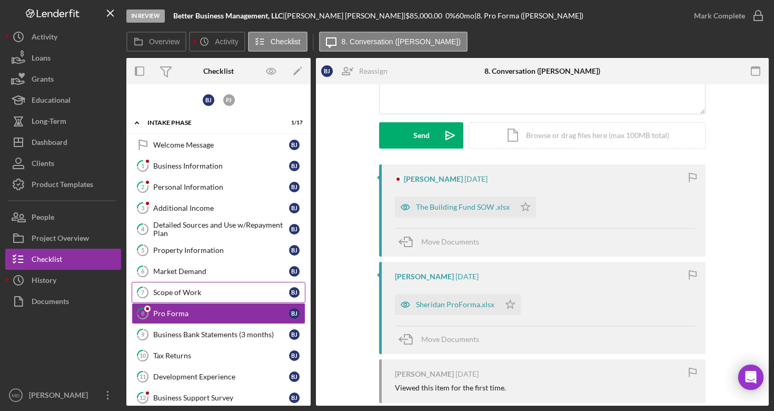
click at [203, 299] on link "7 Scope of Work [PERSON_NAME]" at bounding box center [219, 292] width 174 height 21
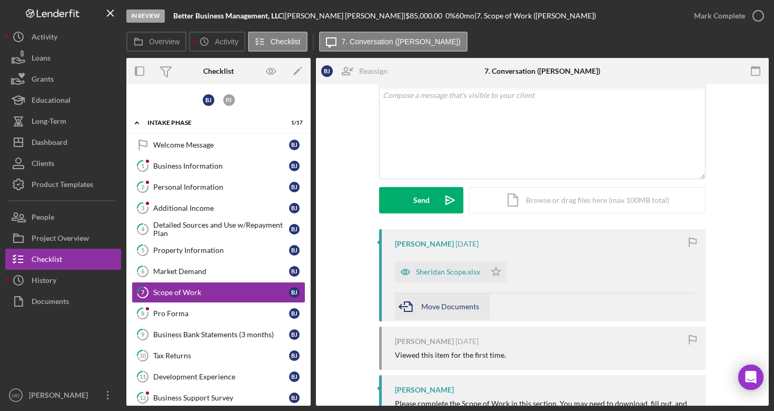
scroll to position [64, 0]
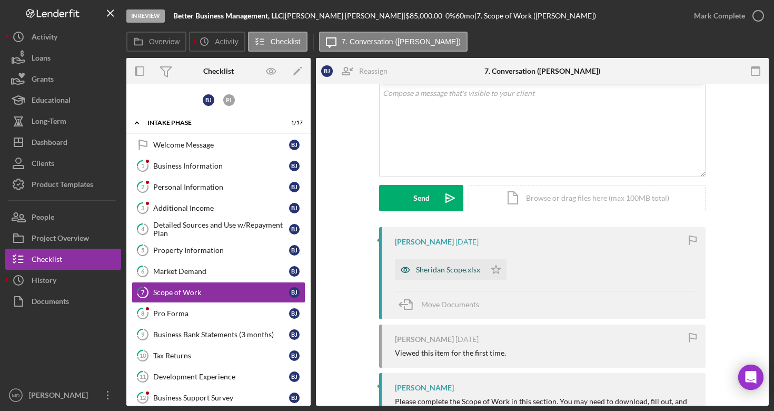
click at [437, 270] on div "Sheridan Scope.xlsx" at bounding box center [448, 270] width 64 height 8
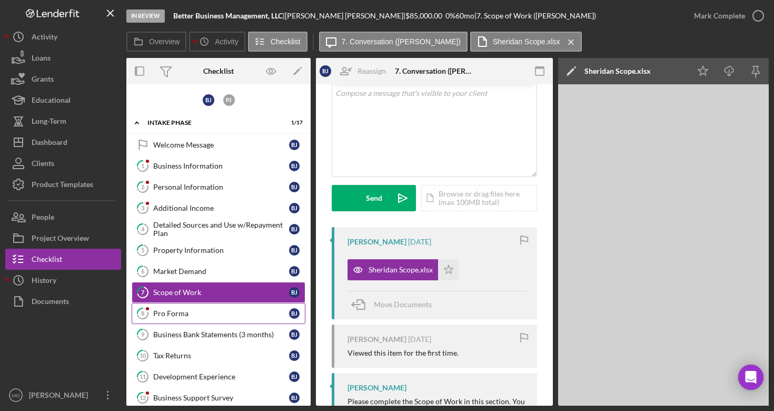
click at [213, 307] on link "8 Pro Forma [PERSON_NAME]" at bounding box center [219, 313] width 174 height 21
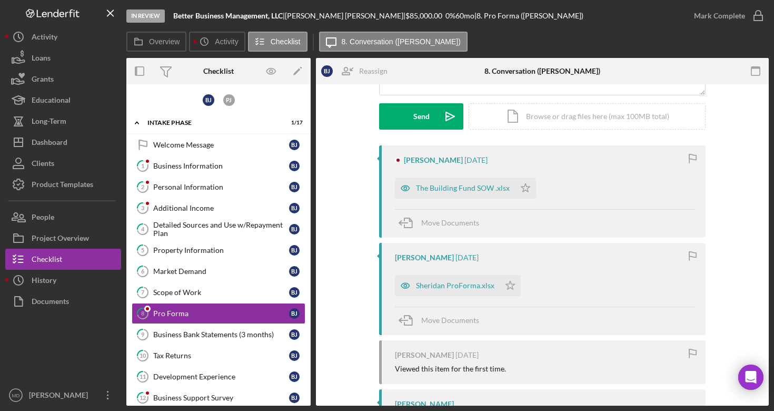
scroll to position [145, 0]
click at [453, 291] on div "Sheridan ProForma.xlsx" at bounding box center [447, 286] width 105 height 21
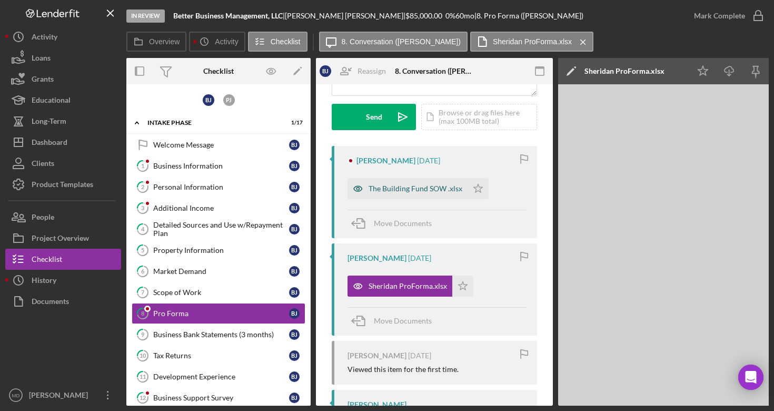
click at [397, 192] on div "The Building Fund SOW .xlsx" at bounding box center [416, 188] width 94 height 8
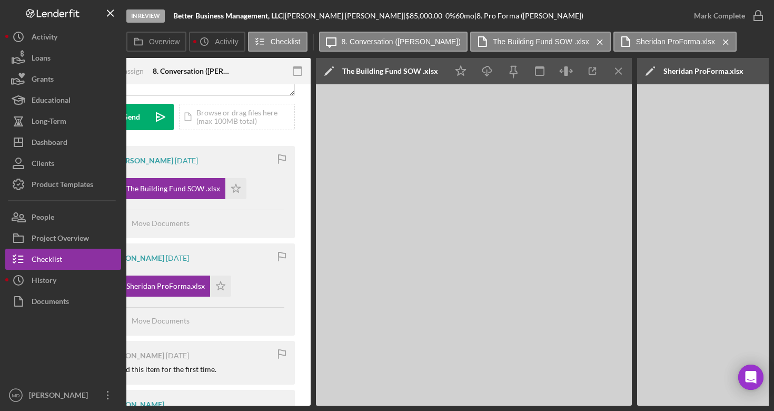
scroll to position [0, 427]
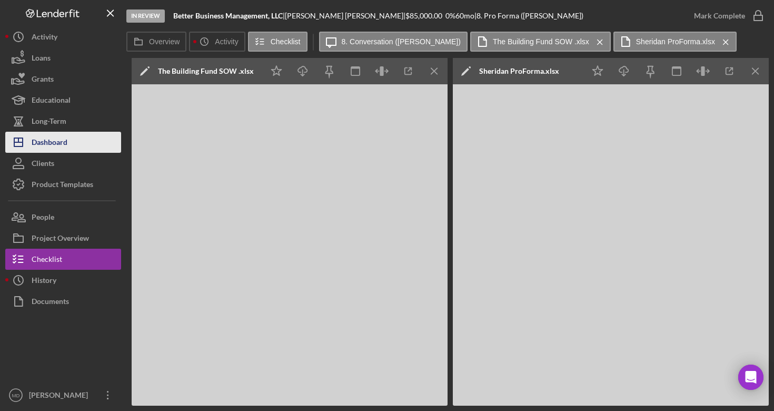
click at [77, 135] on button "Icon/Dashboard Dashboard" at bounding box center [63, 142] width 116 height 21
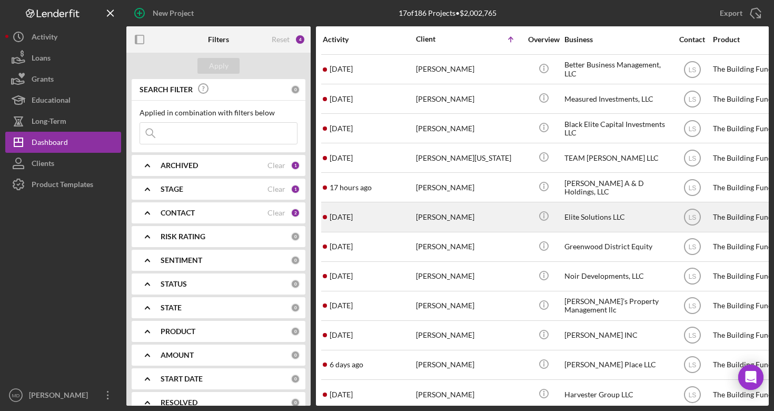
scroll to position [150, 0]
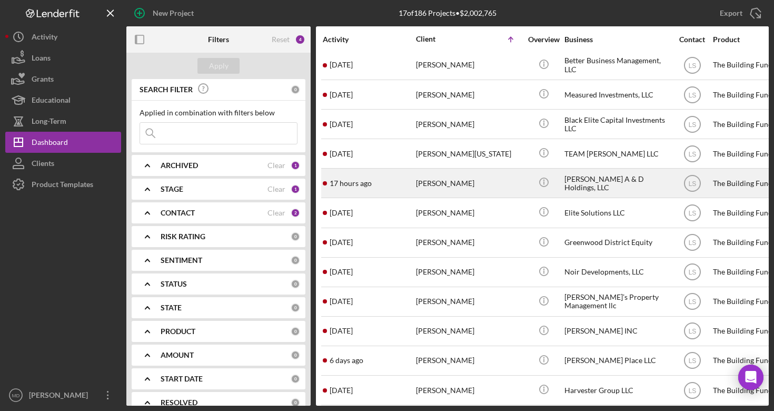
click at [357, 185] on div "17 hours ago [PERSON_NAME]" at bounding box center [369, 183] width 92 height 28
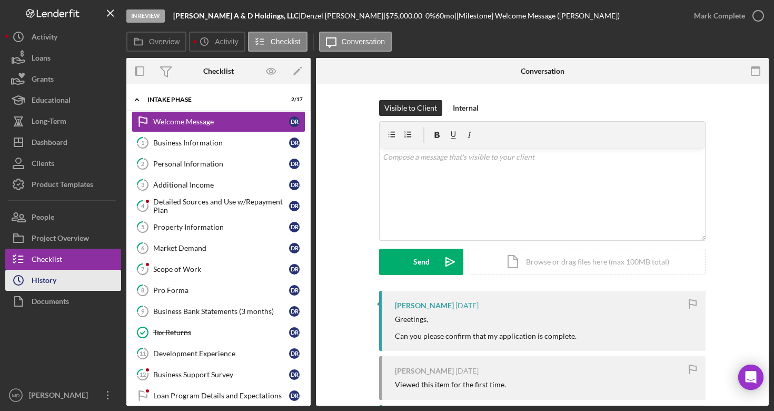
click at [73, 276] on button "Icon/History History" at bounding box center [63, 280] width 116 height 21
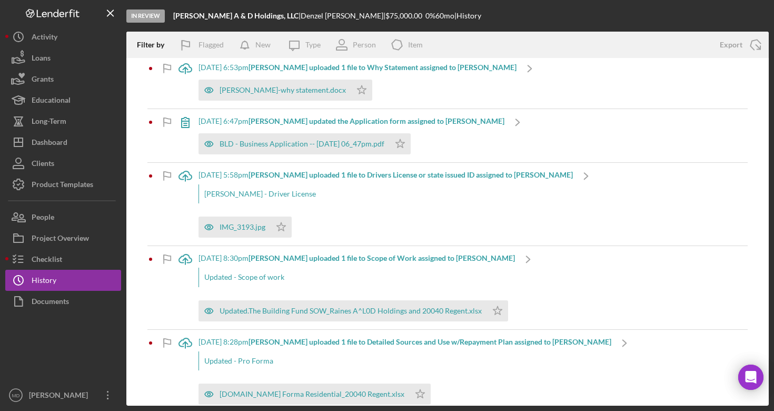
scroll to position [5, 0]
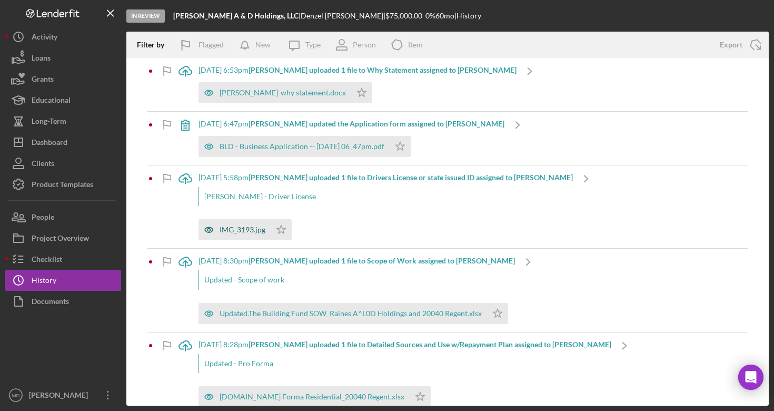
click at [261, 234] on div "IMG_3193.jpg" at bounding box center [235, 229] width 72 height 21
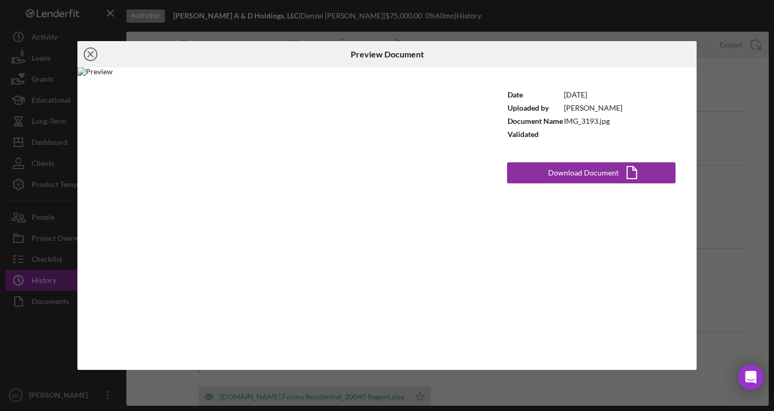
click at [91, 60] on icon "Icon/Close" at bounding box center [90, 54] width 26 height 26
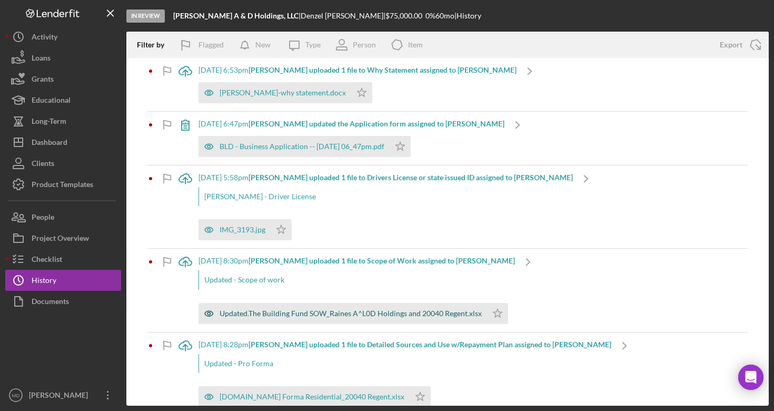
click at [286, 315] on div "Updated.The Building Fund SOW_Raines A^L0D Holdings and 20040 Regent.xlsx" at bounding box center [351, 313] width 262 height 8
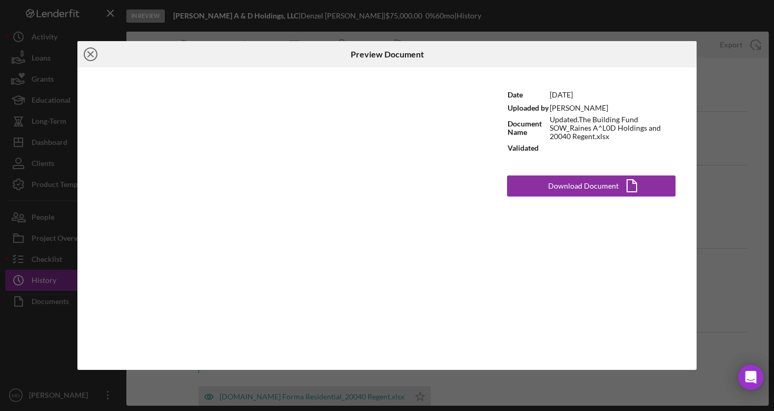
click at [91, 52] on icon "Icon/Close" at bounding box center [90, 54] width 26 height 26
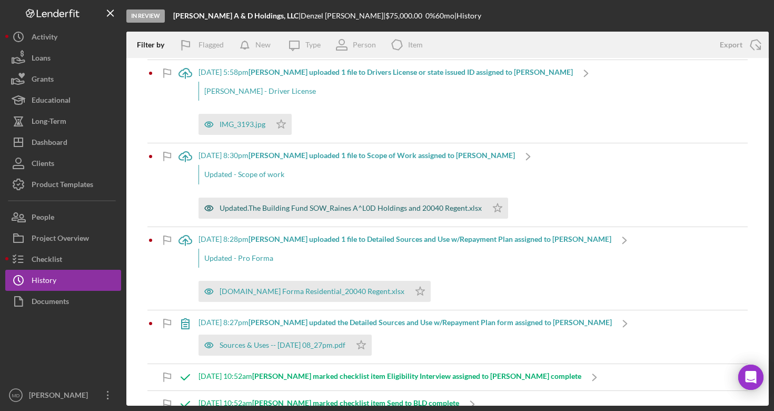
scroll to position [118, 0]
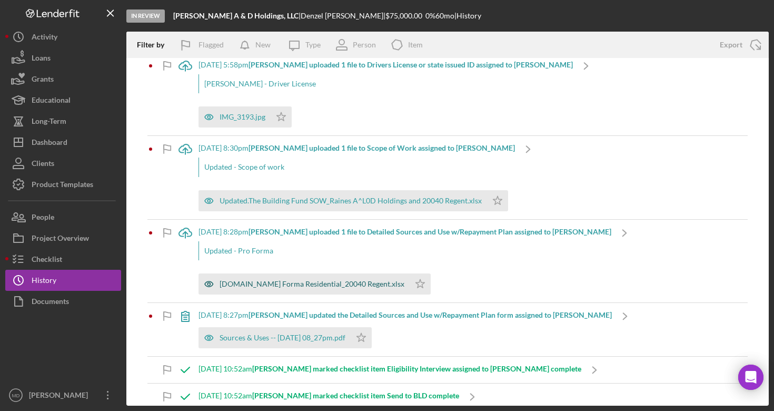
click at [273, 282] on div "[DOMAIN_NAME] Forma Residential_20040 Regent.xlsx" at bounding box center [312, 284] width 185 height 8
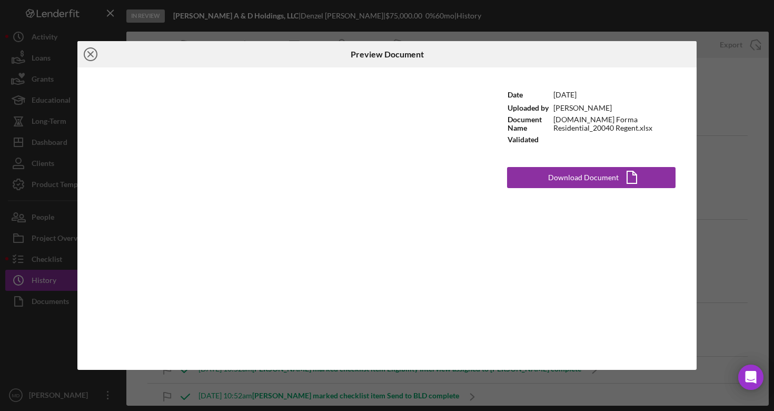
click at [94, 58] on icon "Icon/Close" at bounding box center [90, 54] width 26 height 26
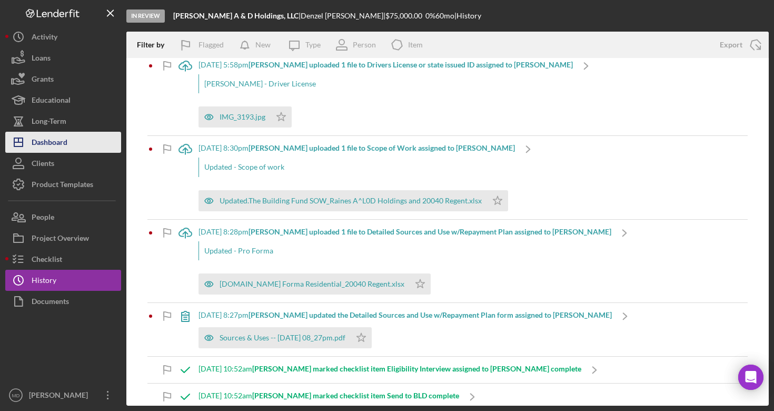
click at [72, 149] on button "Icon/Dashboard Dashboard" at bounding box center [63, 142] width 116 height 21
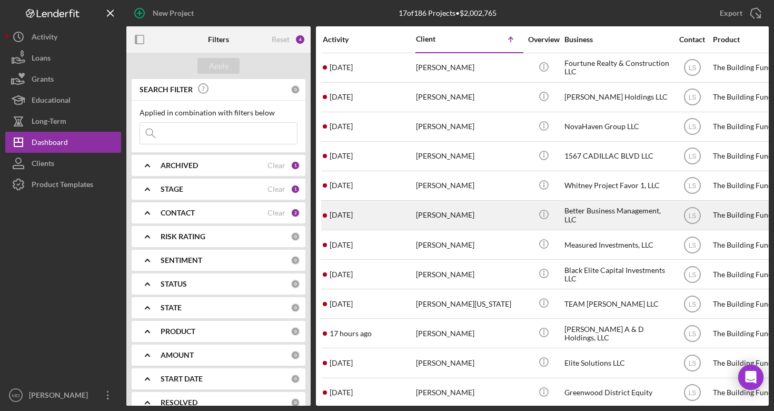
click at [434, 209] on div "[PERSON_NAME]" at bounding box center [468, 215] width 105 height 28
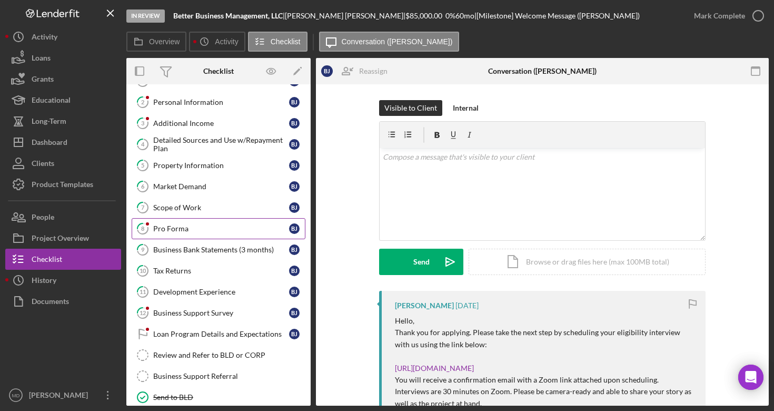
scroll to position [86, 0]
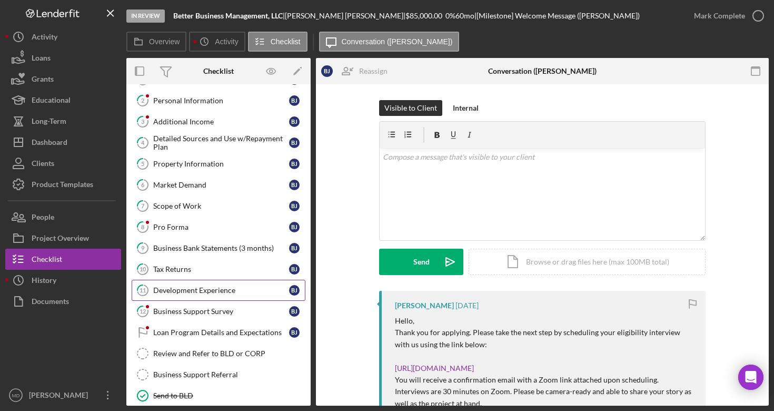
click at [204, 296] on link "11 Development Experience [PERSON_NAME]" at bounding box center [219, 290] width 174 height 21
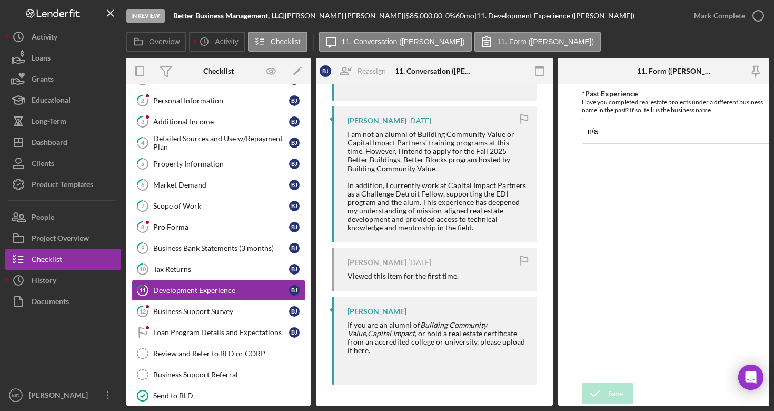
scroll to position [228, 0]
click at [84, 147] on button "Icon/Dashboard Dashboard" at bounding box center [63, 142] width 116 height 21
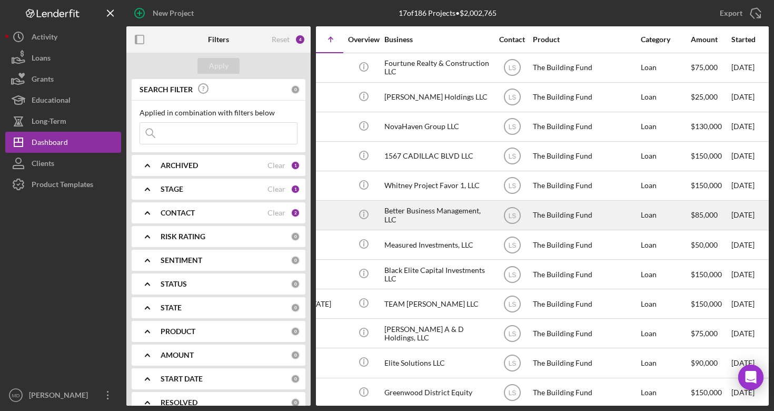
scroll to position [0, 178]
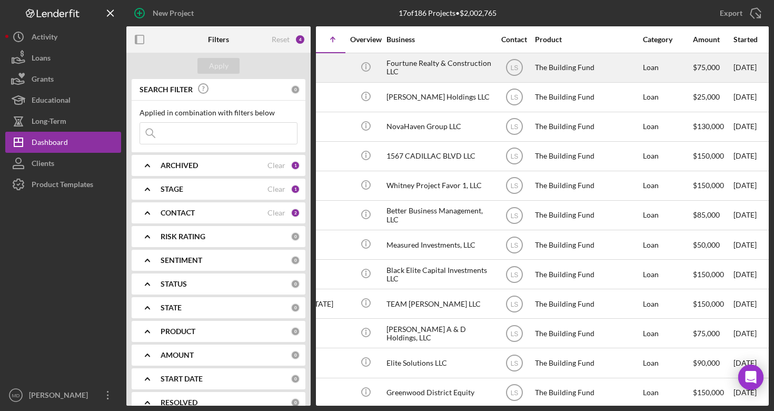
click at [417, 70] on div "Fourtune Realty & Construction LLC" at bounding box center [439, 68] width 105 height 28
